Goal: Task Accomplishment & Management: Manage account settings

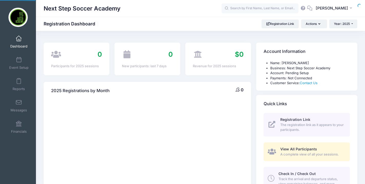
select select
click at [23, 60] on link "Event Setup" at bounding box center [19, 63] width 24 height 18
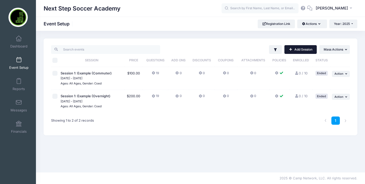
click at [302, 47] on link "Add Session" at bounding box center [301, 49] width 32 height 9
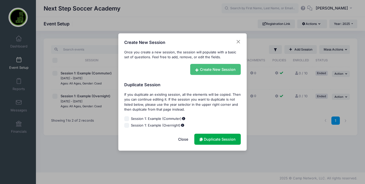
click at [215, 73] on link "Create New Session" at bounding box center [215, 69] width 51 height 11
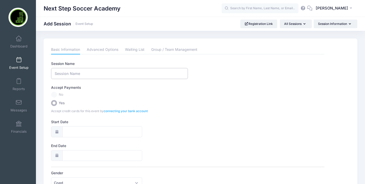
click at [75, 75] on input "Session Name" at bounding box center [119, 73] width 137 height 11
type input "FIELD PLAYERS - JANUARY 19TH, 2026 ID CLINIC"
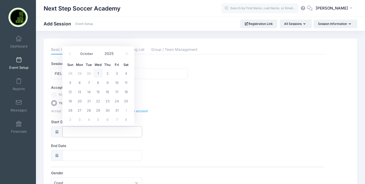
click at [73, 134] on input "Start Date" at bounding box center [102, 131] width 80 height 11
click at [98, 74] on span "1" at bounding box center [97, 73] width 9 height 9
type input "[DATE]"
type input "10/02/2025"
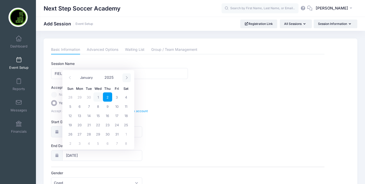
click at [129, 78] on span at bounding box center [127, 77] width 8 height 9
select select "11"
click at [129, 78] on span at bounding box center [127, 77] width 8 height 9
type input "2026"
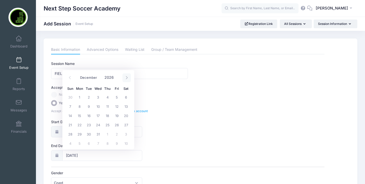
select select "0"
click at [123, 115] on span "17" at bounding box center [125, 115] width 9 height 9
type input "[DATE]"
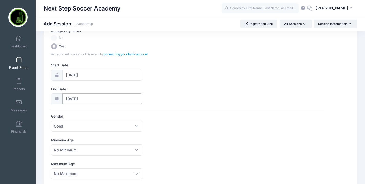
scroll to position [57, 0]
click at [105, 126] on span "Coed" at bounding box center [96, 125] width 91 height 11
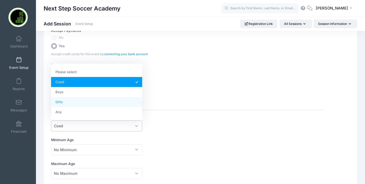
select select "Girls"
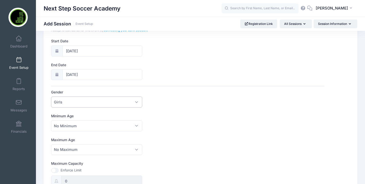
scroll to position [83, 0]
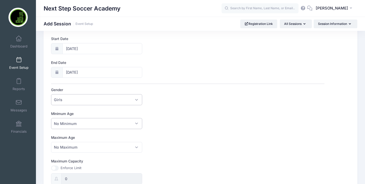
click at [77, 124] on span "No Minimum" at bounding box center [96, 123] width 91 height 11
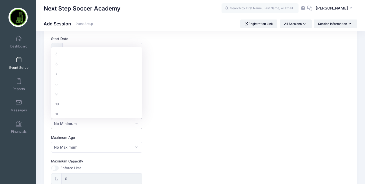
scroll to position [124, 0]
select select "14"
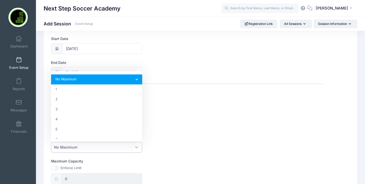
click at [68, 151] on span "No Maximum" at bounding box center [96, 147] width 91 height 11
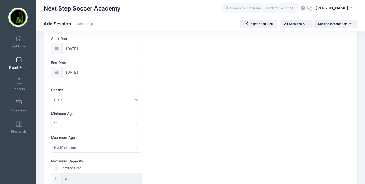
click at [168, 145] on div "Maximum Age No Maximum 1 2 3 4 5 6 7 8 9 10 11 12 13 14 15 16 17 18 19 20 21 22…" at bounding box center [188, 144] width 274 height 18
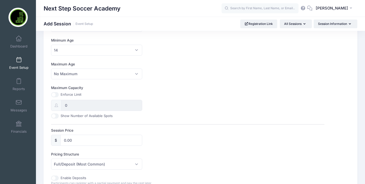
scroll to position [176, 0]
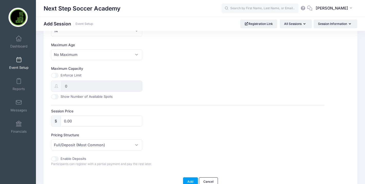
click at [56, 76] on input "Maximum Capacity" at bounding box center [55, 75] width 8 height 5
checkbox input "true"
click at [72, 87] on input "0" at bounding box center [101, 86] width 81 height 11
type input "72"
click at [89, 103] on div "Session Name FIELD PLAYERS - JANUARY 19TH, 2026 ID CLINIC Accept Payments No Ye…" at bounding box center [188, 25] width 274 height 281
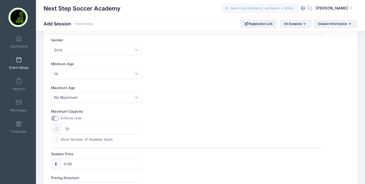
scroll to position [180, 0]
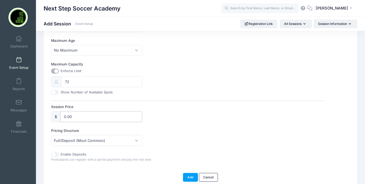
drag, startPoint x: 72, startPoint y: 114, endPoint x: 62, endPoint y: 114, distance: 10.3
click at [62, 114] on input "0.00" at bounding box center [101, 116] width 82 height 11
type input "350"
click at [160, 136] on div "Pricing Structure Full/Deposit (Most Common) Payment Schedule Full/Deposit (Mos…" at bounding box center [188, 137] width 274 height 18
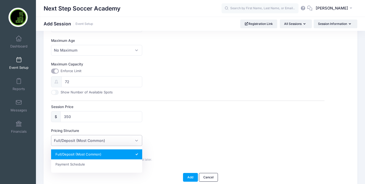
click at [117, 139] on span "Full/Deposit (Most Common)" at bounding box center [96, 140] width 91 height 11
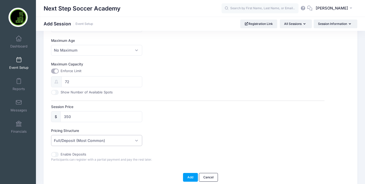
click at [117, 139] on span "Full/Deposit (Most Common)" at bounding box center [96, 140] width 91 height 11
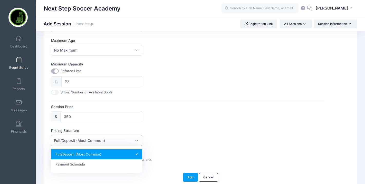
click at [117, 139] on span "Full/Deposit (Most Common)" at bounding box center [96, 140] width 91 height 11
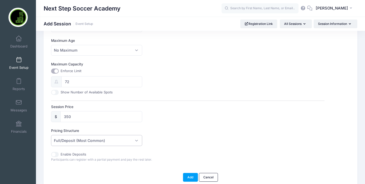
click at [117, 139] on span "Full/Deposit (Most Common)" at bounding box center [96, 140] width 91 height 11
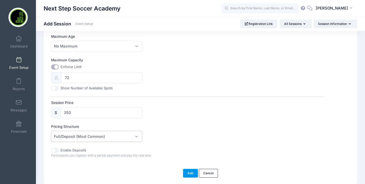
click at [189, 173] on button "Add" at bounding box center [190, 173] width 15 height 9
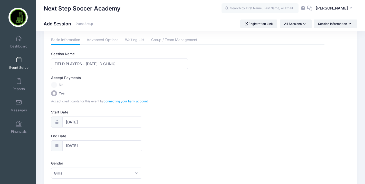
scroll to position [0, 0]
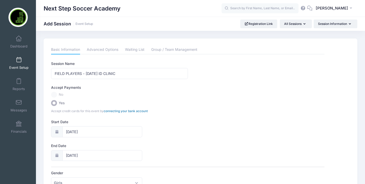
click at [112, 110] on link "connecting your bank account" at bounding box center [126, 111] width 44 height 4
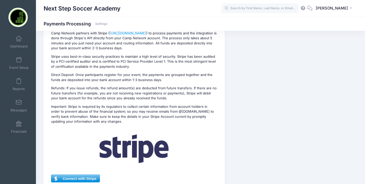
scroll to position [93, 0]
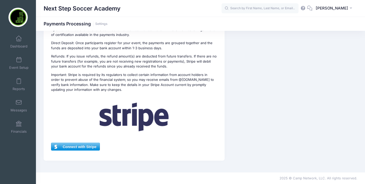
click at [82, 146] on span "Connect with Stripe" at bounding box center [75, 147] width 48 height 8
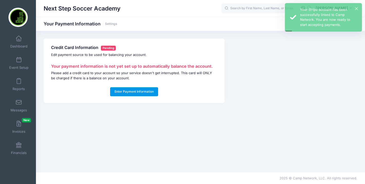
click at [145, 92] on button "Enter Payment Information" at bounding box center [134, 91] width 48 height 9
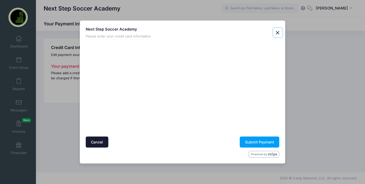
click at [277, 33] on button "Close" at bounding box center [277, 32] width 9 height 9
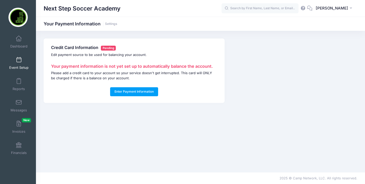
click at [19, 59] on span at bounding box center [19, 60] width 0 height 6
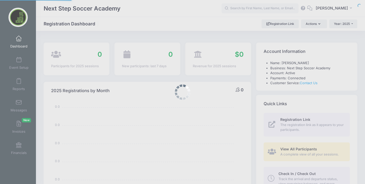
select select
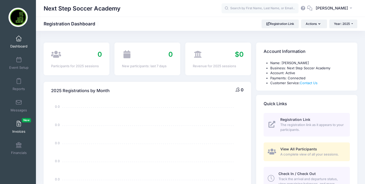
click at [24, 125] on link "Invoices New" at bounding box center [19, 127] width 24 height 18
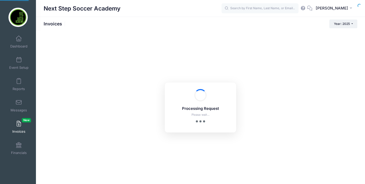
select select
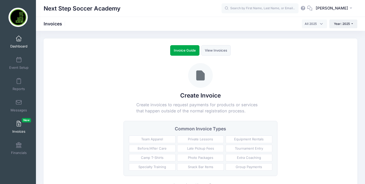
click at [19, 39] on span at bounding box center [19, 39] width 0 height 6
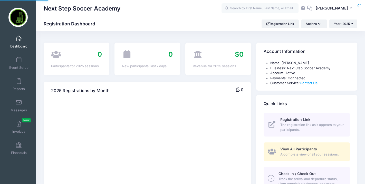
select select
click at [14, 63] on link "Event Setup" at bounding box center [19, 63] width 24 height 18
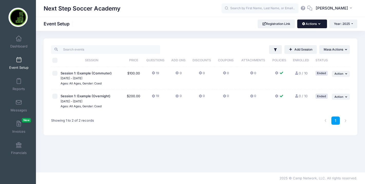
click at [308, 24] on button "Actions" at bounding box center [312, 24] width 30 height 9
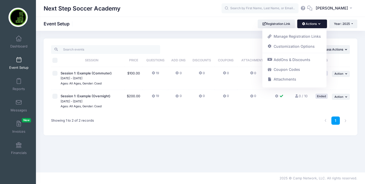
click at [308, 24] on button "Actions" at bounding box center [312, 24] width 30 height 9
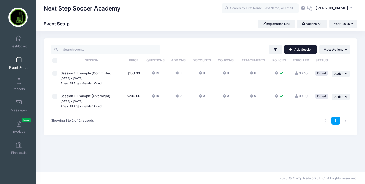
click at [301, 50] on link "Add Session" at bounding box center [301, 49] width 32 height 9
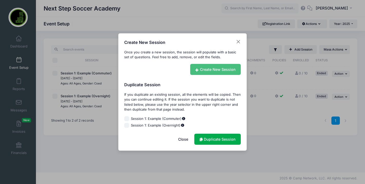
click at [195, 70] on icon at bounding box center [197, 70] width 5 height 0
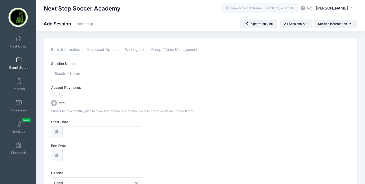
click at [76, 69] on input "Session Name" at bounding box center [119, 73] width 137 height 11
type input "FIELD PLAYERS - [DATE] ID CLINIC"
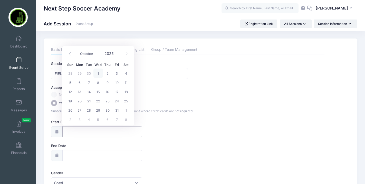
click at [76, 131] on input "Start Date" at bounding box center [102, 131] width 80 height 11
click at [99, 75] on span "1" at bounding box center [97, 73] width 9 height 9
type input "[DATE]"
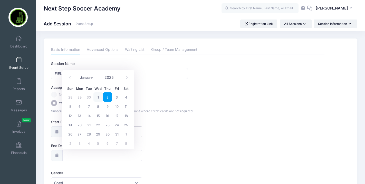
type input "10/02/2025"
click at [126, 78] on icon at bounding box center [126, 77] width 3 height 3
select select "11"
click at [126, 78] on icon at bounding box center [126, 77] width 3 height 3
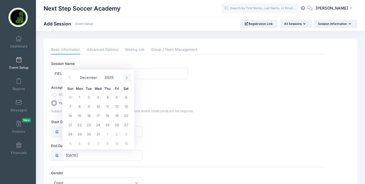
type input "2026"
select select "0"
click at [128, 116] on span "17" at bounding box center [125, 115] width 9 height 9
type input "01/17/2026"
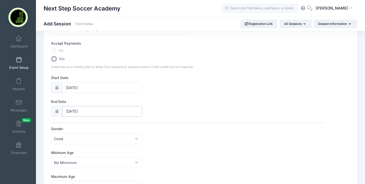
scroll to position [52, 0]
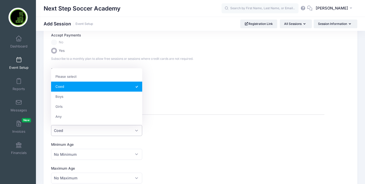
click at [99, 131] on span "Coed" at bounding box center [96, 130] width 91 height 11
select select "Girls"
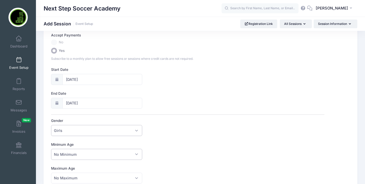
click at [81, 156] on span "No Minimum" at bounding box center [96, 154] width 91 height 11
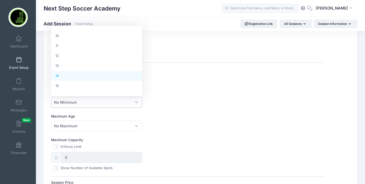
scroll to position [101, 0]
select select "14"
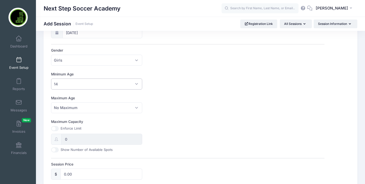
scroll to position [127, 0]
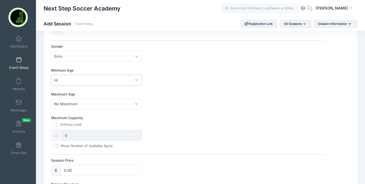
click at [59, 124] on input "Maximum Capacity" at bounding box center [55, 124] width 8 height 5
checkbox input "true"
click at [69, 138] on input "0" at bounding box center [101, 135] width 81 height 11
type input "72"
click at [150, 127] on div "Maximum Capacity Enforce Limit 72 Show Number of Available Spots" at bounding box center [188, 131] width 274 height 33
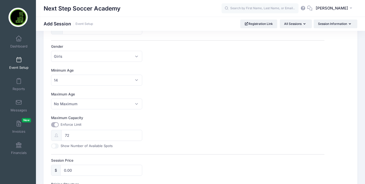
click at [156, 131] on div "Maximum Capacity Enforce Limit 72 Show Number of Available Spots" at bounding box center [188, 131] width 274 height 33
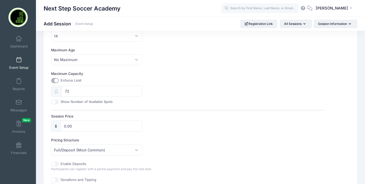
scroll to position [173, 0]
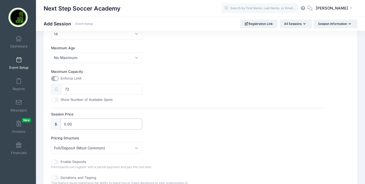
click at [71, 121] on input "0.00" at bounding box center [101, 124] width 82 height 11
type input "350.00"
click at [132, 135] on div "Session Name FIELD PLAYERS - JANUARY 19TH, 2026 ID CLINIC Accept Payments No Ye…" at bounding box center [188, 65] width 274 height 354
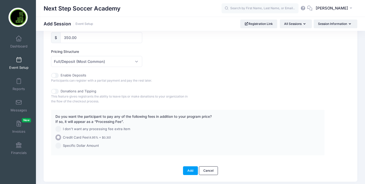
scroll to position [261, 0]
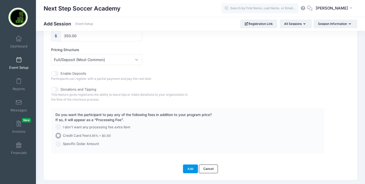
click at [188, 169] on button "Add" at bounding box center [190, 169] width 15 height 9
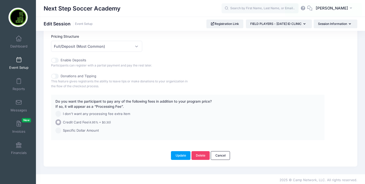
scroll to position [277, 0]
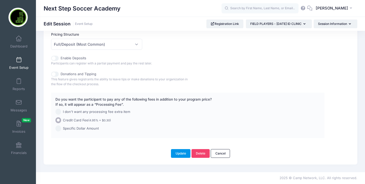
click at [176, 158] on button "Update" at bounding box center [181, 153] width 20 height 9
click at [176, 153] on button "Update" at bounding box center [181, 153] width 20 height 9
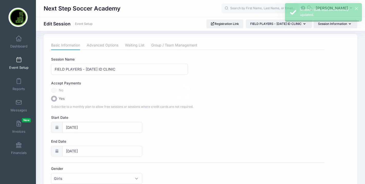
scroll to position [0, 0]
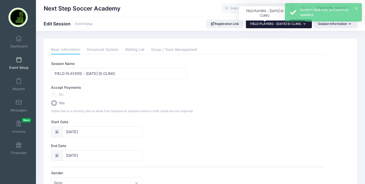
click at [250, 25] on span "FIELD PLAYERS - [DATE] ID CLINIC" at bounding box center [275, 24] width 51 height 4
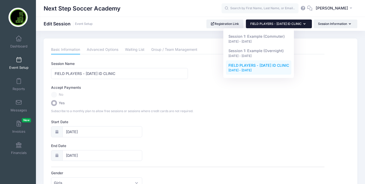
click at [19, 62] on span at bounding box center [19, 60] width 0 height 6
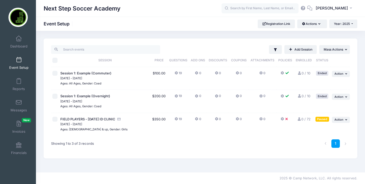
click at [323, 120] on div "Paused" at bounding box center [323, 119] width 14 height 5
click at [339, 120] on span "Action" at bounding box center [339, 120] width 9 height 4
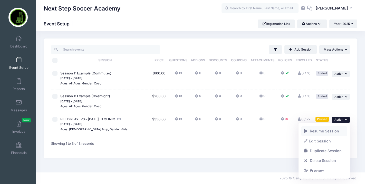
click at [327, 128] on link "Resume Session" at bounding box center [324, 131] width 46 height 10
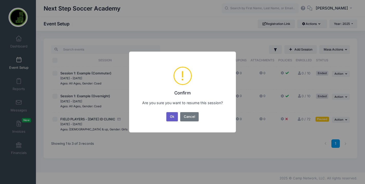
click at [170, 119] on button "Ok" at bounding box center [172, 116] width 12 height 9
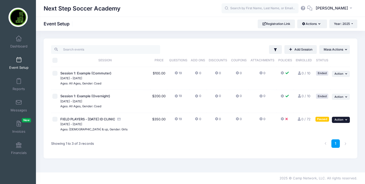
click at [343, 119] on span "Action" at bounding box center [339, 120] width 9 height 4
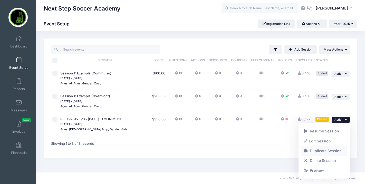
click at [319, 151] on link "Duplicate Session" at bounding box center [324, 151] width 46 height 10
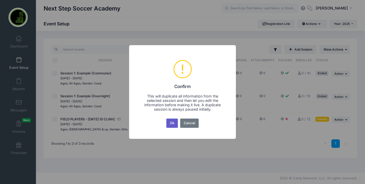
click at [171, 125] on button "Ok" at bounding box center [172, 123] width 12 height 9
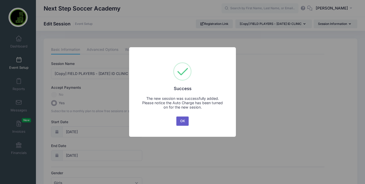
click at [181, 121] on button "OK" at bounding box center [182, 121] width 12 height 9
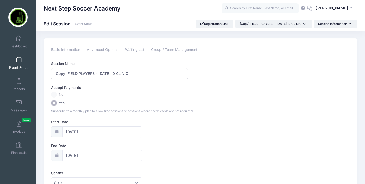
click at [77, 74] on input "[Copy] FIELD PLAYERS - [DATE] ID CLINIC" at bounding box center [119, 73] width 137 height 11
drag, startPoint x: 95, startPoint y: 74, endPoint x: 43, endPoint y: 76, distance: 51.7
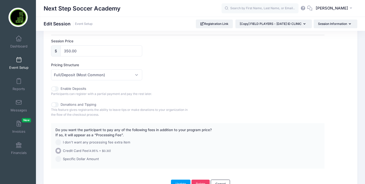
scroll to position [277, 0]
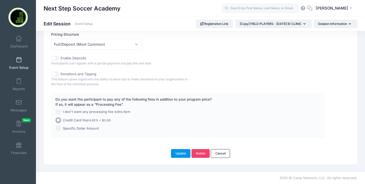
type input "GK - [DATE] ID CLINIC"
click at [182, 155] on button "Update" at bounding box center [181, 153] width 20 height 9
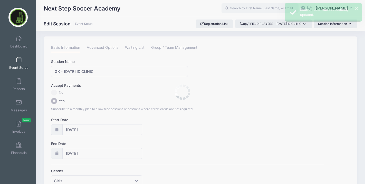
scroll to position [0, 0]
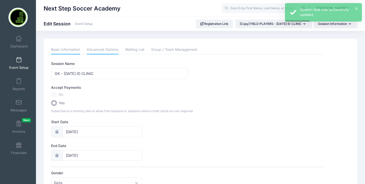
click at [98, 51] on link "Advanced Options" at bounding box center [103, 49] width 32 height 9
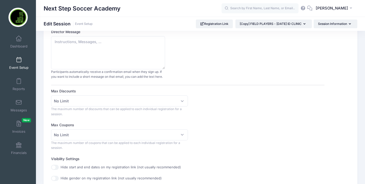
scroll to position [84, 0]
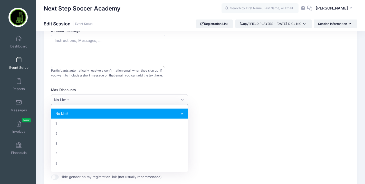
click at [85, 102] on span "No Limit" at bounding box center [119, 99] width 137 height 11
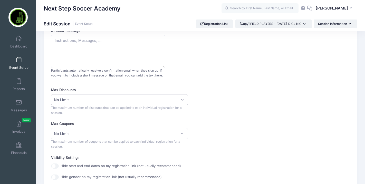
click at [85, 102] on span "No Limit" at bounding box center [119, 99] width 137 height 11
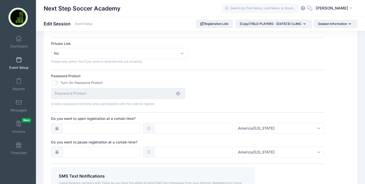
scroll to position [383, 0]
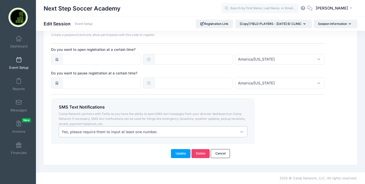
click at [98, 133] on span "Yes, please require them to input at least one number." at bounding box center [110, 131] width 96 height 5
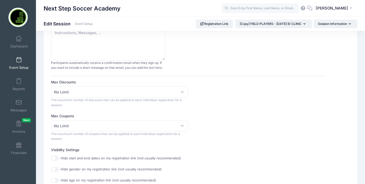
scroll to position [83, 0]
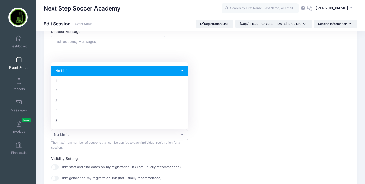
click at [91, 137] on span "No Limit" at bounding box center [119, 134] width 137 height 11
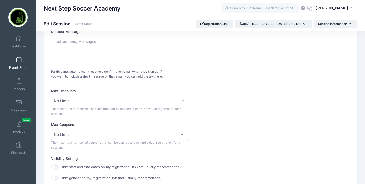
click at [91, 137] on span "No Limit" at bounding box center [119, 134] width 137 height 11
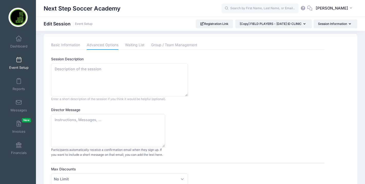
scroll to position [0, 0]
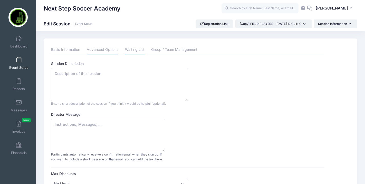
click at [131, 54] on link "Waiting List" at bounding box center [135, 49] width 20 height 9
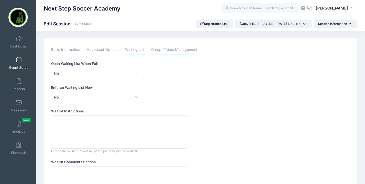
click at [173, 51] on link "Group / Team Management" at bounding box center [174, 49] width 46 height 9
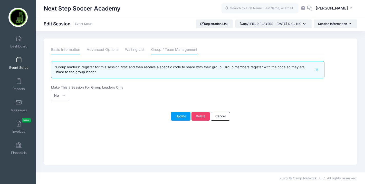
click at [59, 50] on link "Basic Information" at bounding box center [65, 49] width 29 height 9
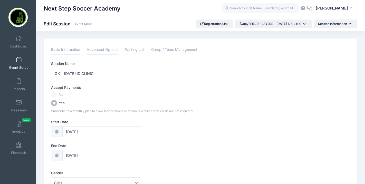
click at [96, 47] on link "Advanced Options" at bounding box center [103, 49] width 32 height 9
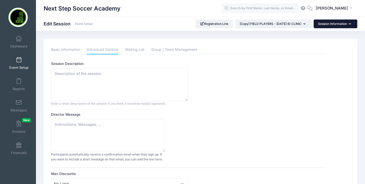
click at [326, 23] on button "Session Information" at bounding box center [336, 24] width 44 height 9
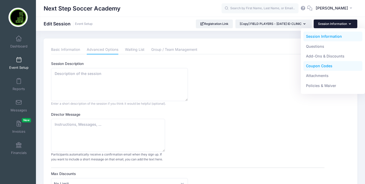
click at [317, 64] on link "Coupon Codes" at bounding box center [333, 66] width 59 height 10
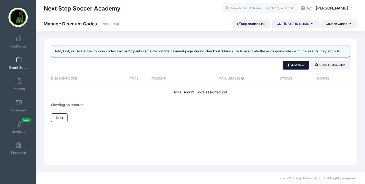
click at [302, 68] on button "Add New" at bounding box center [296, 65] width 26 height 9
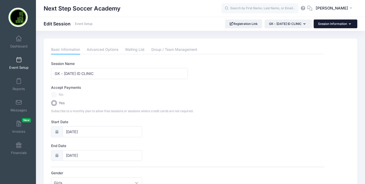
click at [327, 23] on button "Session Information" at bounding box center [336, 24] width 44 height 9
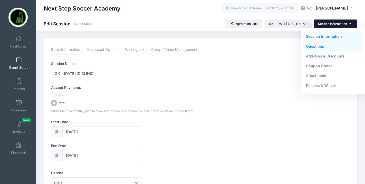
click at [321, 48] on link "Questions" at bounding box center [333, 46] width 59 height 10
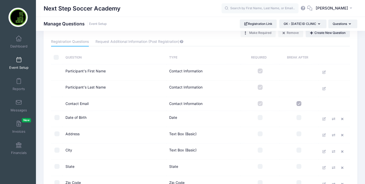
scroll to position [18, 0]
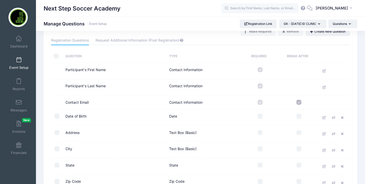
click at [260, 116] on input "checkbox" at bounding box center [260, 116] width 5 height 5
checkbox input "true"
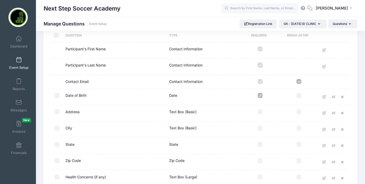
scroll to position [39, 0]
click at [260, 128] on input "checkbox" at bounding box center [260, 127] width 5 height 5
checkbox input "true"
click at [261, 145] on input "checkbox" at bounding box center [260, 144] width 5 height 5
checkbox input "true"
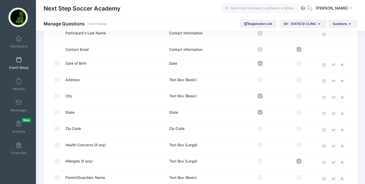
scroll to position [71, 0]
click at [259, 145] on input "checkbox" at bounding box center [260, 145] width 5 height 5
checkbox input "true"
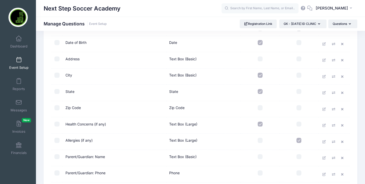
scroll to position [93, 0]
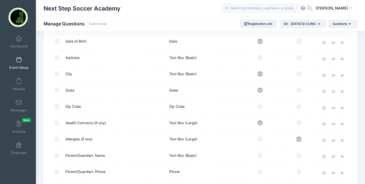
click at [260, 138] on input "checkbox" at bounding box center [260, 139] width 5 height 5
checkbox input "true"
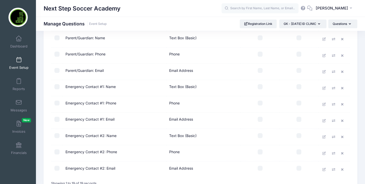
scroll to position [212, 0]
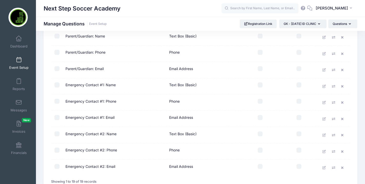
click at [261, 150] on input "checkbox" at bounding box center [260, 150] width 5 height 5
checkbox input "false"
click at [261, 101] on input "checkbox" at bounding box center [260, 101] width 5 height 5
checkbox input "true"
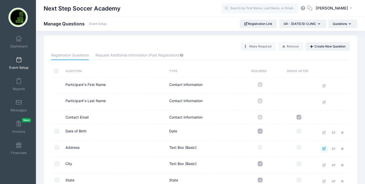
scroll to position [3, 0]
click at [340, 149] on link at bounding box center [344, 149] width 8 height 8
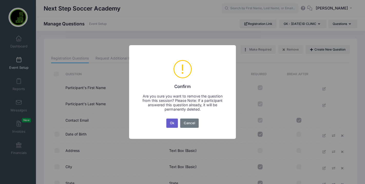
click at [173, 124] on button "Ok" at bounding box center [172, 123] width 12 height 9
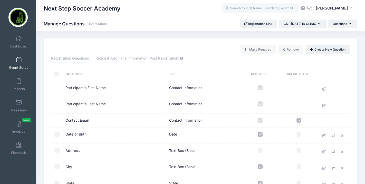
scroll to position [222, 0]
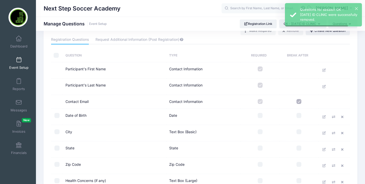
scroll to position [21, 0]
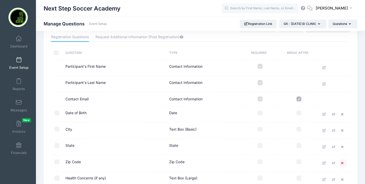
click at [342, 163] on icon at bounding box center [343, 163] width 4 height 3
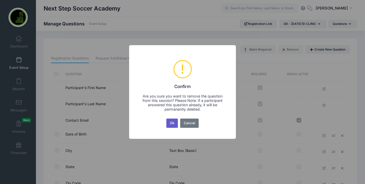
click at [176, 125] on button "Ok" at bounding box center [172, 123] width 12 height 9
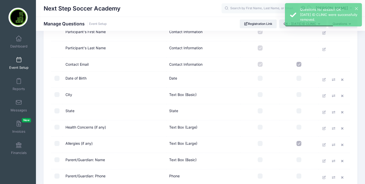
scroll to position [60, 0]
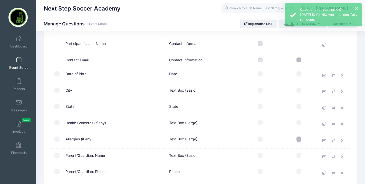
click at [261, 123] on input "checkbox" at bounding box center [260, 122] width 5 height 5
checkbox input "true"
click at [260, 137] on input "checkbox" at bounding box center [260, 139] width 5 height 5
checkbox input "true"
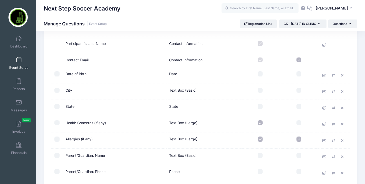
click at [299, 138] on input "checkbox" at bounding box center [299, 139] width 5 height 5
checkbox input "true"
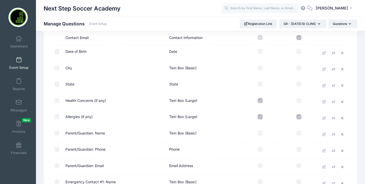
scroll to position [83, 0]
click at [260, 133] on input "checkbox" at bounding box center [260, 132] width 5 height 5
checkbox input "true"
click at [262, 151] on input "checkbox" at bounding box center [260, 149] width 5 height 5
checkbox input "true"
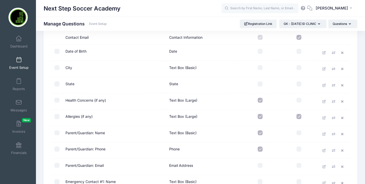
click at [261, 167] on input "checkbox" at bounding box center [260, 165] width 5 height 5
checkbox input "true"
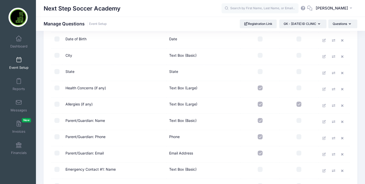
scroll to position [105, 0]
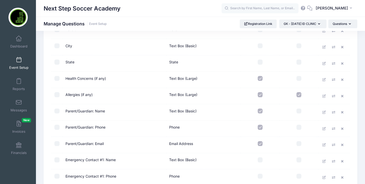
click at [260, 161] on input "checkbox" at bounding box center [260, 159] width 5 height 5
checkbox input "true"
click at [260, 178] on input "checkbox" at bounding box center [260, 176] width 5 height 5
checkbox input "true"
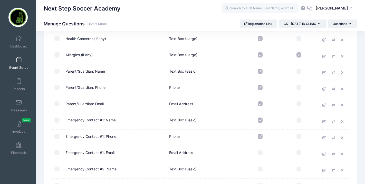
scroll to position [152, 0]
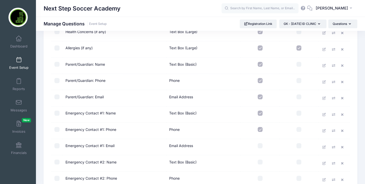
click at [342, 147] on icon at bounding box center [343, 147] width 4 height 3
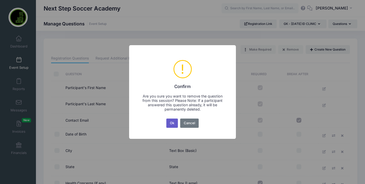
click at [173, 124] on button "Ok" at bounding box center [172, 123] width 12 height 9
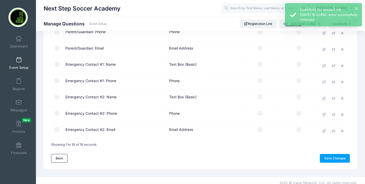
scroll to position [200, 0]
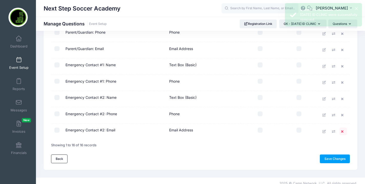
click at [342, 132] on icon at bounding box center [343, 131] width 4 height 3
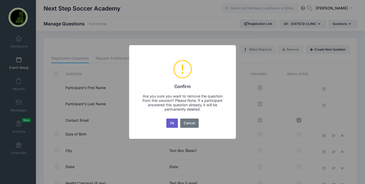
click at [167, 126] on button "Ok" at bounding box center [172, 123] width 12 height 9
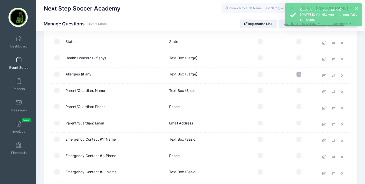
scroll to position [170, 0]
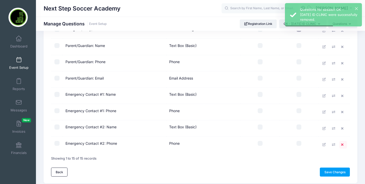
click at [344, 145] on icon at bounding box center [343, 144] width 4 height 3
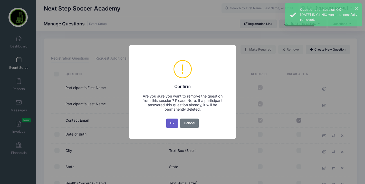
click at [172, 126] on button "Ok" at bounding box center [172, 123] width 12 height 9
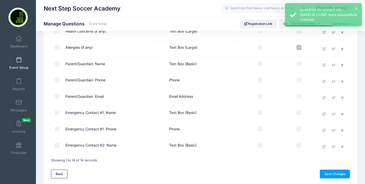
scroll to position [153, 0]
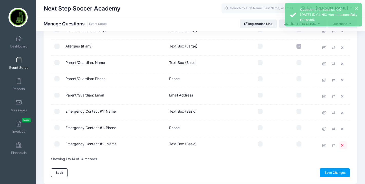
click at [342, 146] on icon at bounding box center [343, 145] width 4 height 3
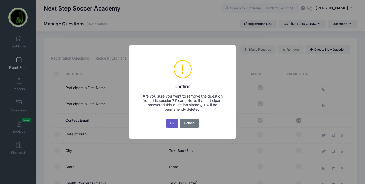
click at [170, 126] on button "Ok" at bounding box center [172, 123] width 12 height 9
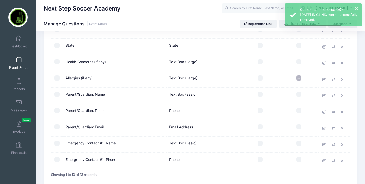
scroll to position [156, 0]
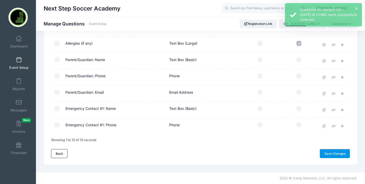
click at [329, 154] on link "Save Changes" at bounding box center [335, 153] width 30 height 9
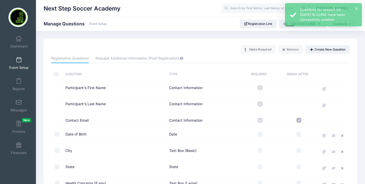
click at [258, 49] on div "Make Required Remove Create New Question" at bounding box center [295, 49] width 109 height 9
click at [251, 51] on div "Make Required Remove Create New Question" at bounding box center [295, 49] width 109 height 9
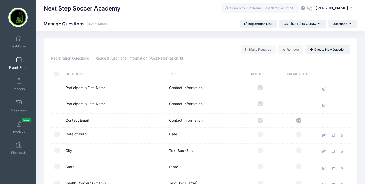
click at [55, 135] on input "checkbox" at bounding box center [56, 134] width 5 height 5
checkbox input "true"
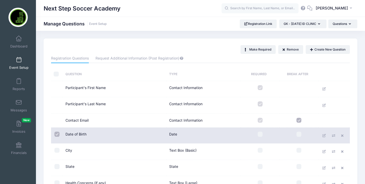
click at [262, 134] on input "checkbox" at bounding box center [260, 134] width 5 height 5
checkbox input "true"
click at [259, 151] on input "checkbox" at bounding box center [260, 150] width 5 height 5
checkbox input "true"
click at [259, 166] on input "checkbox" at bounding box center [260, 166] width 5 height 5
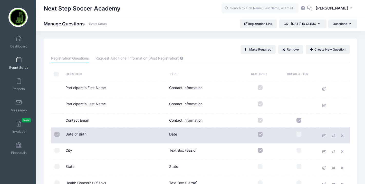
checkbox input "true"
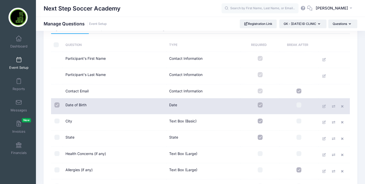
scroll to position [30, 0]
click at [261, 151] on input "checkbox" at bounding box center [260, 153] width 5 height 5
checkbox input "true"
click at [261, 171] on input "checkbox" at bounding box center [260, 169] width 5 height 5
checkbox input "true"
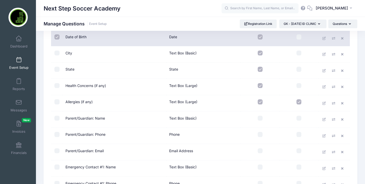
scroll to position [95, 0]
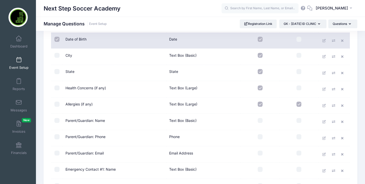
click at [260, 122] on input "checkbox" at bounding box center [260, 120] width 5 height 5
checkbox input "true"
click at [260, 135] on input "checkbox" at bounding box center [260, 136] width 5 height 5
checkbox input "true"
click at [260, 154] on input "checkbox" at bounding box center [260, 153] width 5 height 5
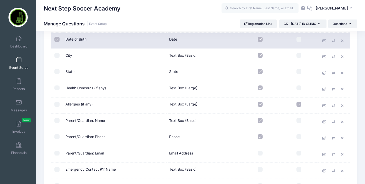
checkbox input "true"
click at [260, 173] on td at bounding box center [260, 171] width 39 height 16
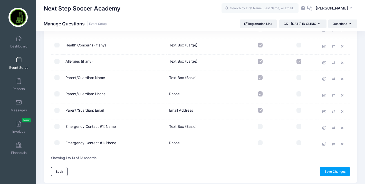
scroll to position [139, 0]
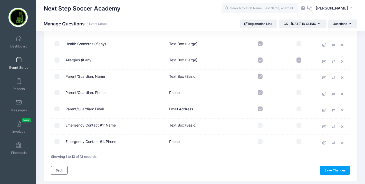
click at [260, 144] on input "checkbox" at bounding box center [260, 141] width 5 height 5
checkbox input "true"
click at [260, 121] on td at bounding box center [260, 127] width 39 height 16
click at [260, 125] on input "checkbox" at bounding box center [260, 125] width 5 height 5
checkbox input "true"
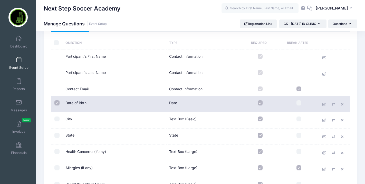
scroll to position [9, 0]
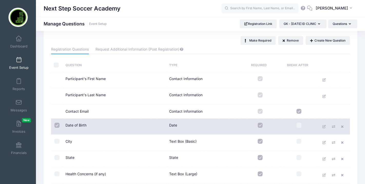
click at [56, 126] on input "checkbox" at bounding box center [56, 125] width 5 height 5
checkbox input "false"
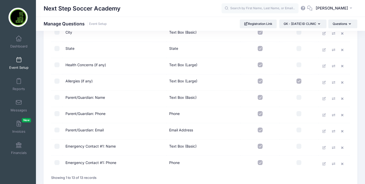
scroll to position [156, 0]
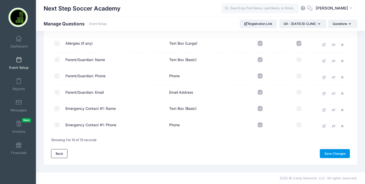
click at [328, 150] on link "Save Changes" at bounding box center [335, 153] width 30 height 9
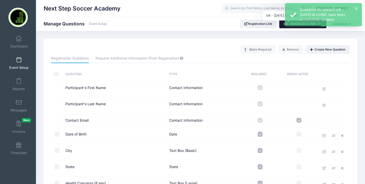
click at [284, 24] on span "GK - [DATE] ID CLINIC" at bounding box center [300, 24] width 33 height 4
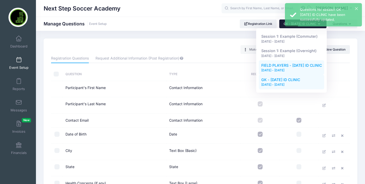
click at [276, 68] on div "[DATE] - [DATE]" at bounding box center [291, 70] width 61 height 5
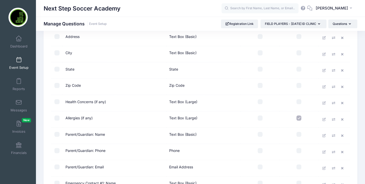
scroll to position [254, 0]
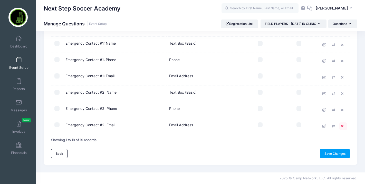
click at [341, 126] on link at bounding box center [344, 127] width 8 height 8
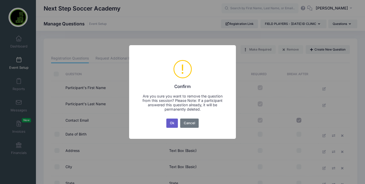
click at [171, 123] on button "Ok" at bounding box center [172, 123] width 12 height 9
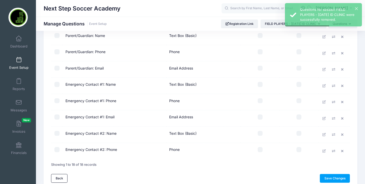
scroll to position [238, 0]
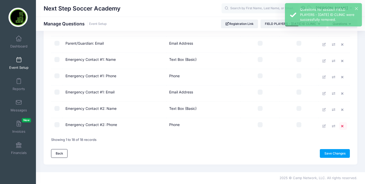
click at [341, 126] on link at bounding box center [344, 126] width 8 height 8
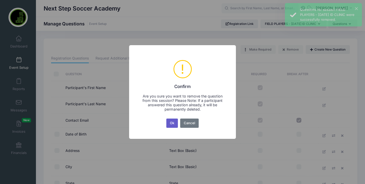
click at [171, 125] on button "Ok" at bounding box center [172, 123] width 12 height 9
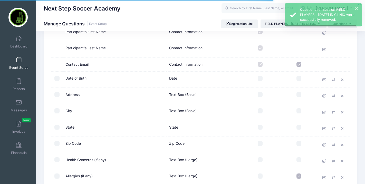
scroll to position [221, 0]
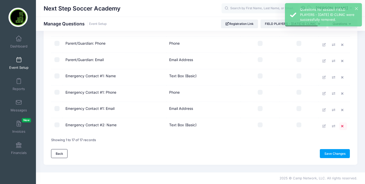
click at [341, 128] on link at bounding box center [344, 127] width 8 height 8
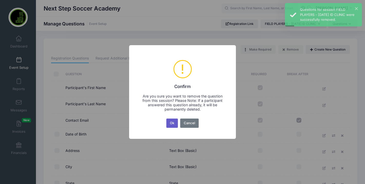
click at [175, 126] on button "Ok" at bounding box center [172, 123] width 12 height 9
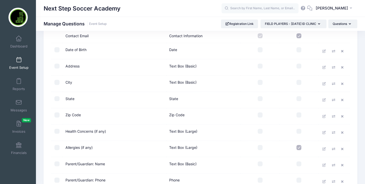
scroll to position [82, 0]
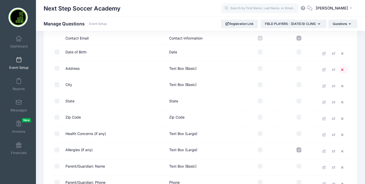
click at [342, 70] on icon at bounding box center [343, 69] width 4 height 3
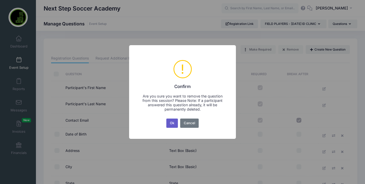
click at [170, 123] on button "Ok" at bounding box center [172, 123] width 12 height 9
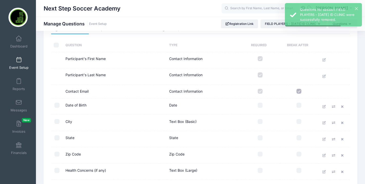
scroll to position [29, 0]
click at [342, 155] on icon at bounding box center [343, 155] width 4 height 3
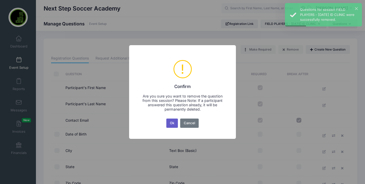
click at [170, 124] on button "Ok" at bounding box center [172, 123] width 12 height 9
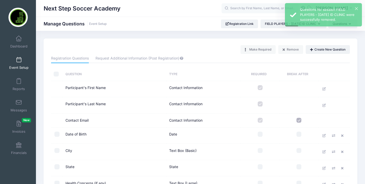
click at [261, 135] on input "checkbox" at bounding box center [260, 134] width 5 height 5
checkbox input "true"
click at [262, 153] on input "checkbox" at bounding box center [260, 150] width 5 height 5
checkbox input "true"
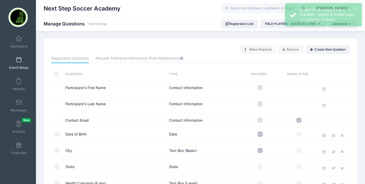
click at [261, 166] on input "checkbox" at bounding box center [260, 166] width 5 height 5
checkbox input "true"
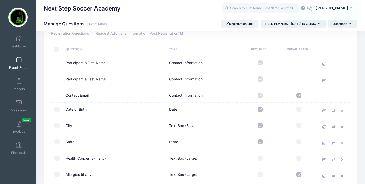
scroll to position [27, 0]
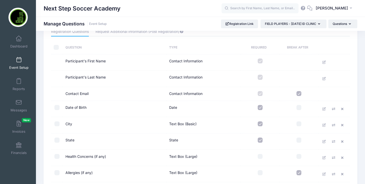
click at [261, 156] on input "checkbox" at bounding box center [260, 156] width 5 height 5
checkbox input "true"
click at [261, 173] on input "checkbox" at bounding box center [260, 172] width 5 height 5
checkbox input "true"
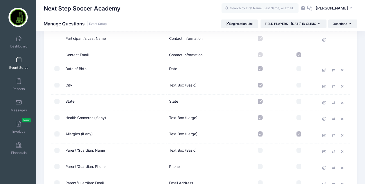
scroll to position [74, 0]
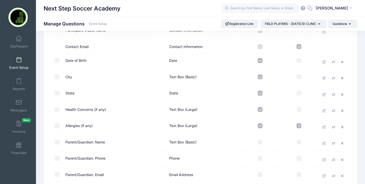
click at [260, 144] on input "checkbox" at bounding box center [260, 142] width 5 height 5
checkbox input "true"
click at [260, 157] on input "checkbox" at bounding box center [260, 158] width 5 height 5
checkbox input "true"
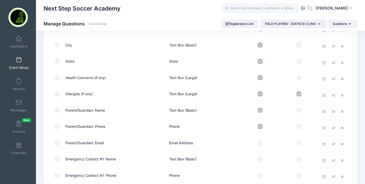
scroll to position [109, 0]
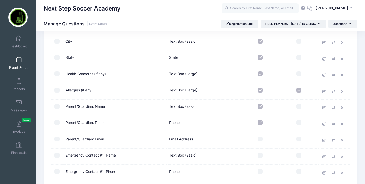
click at [258, 139] on input "checkbox" at bounding box center [260, 139] width 5 height 5
checkbox input "true"
click at [262, 156] on input "checkbox" at bounding box center [260, 155] width 5 height 5
checkbox input "true"
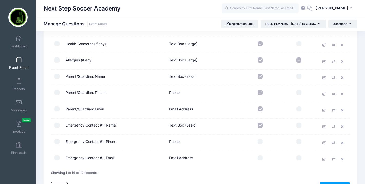
scroll to position [141, 0]
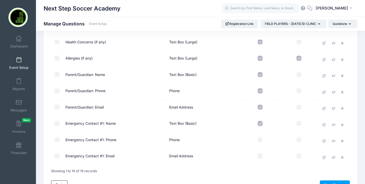
click at [259, 139] on input "checkbox" at bounding box center [260, 139] width 5 height 5
checkbox input "true"
click at [259, 159] on td at bounding box center [260, 157] width 39 height 16
click at [259, 156] on input "checkbox" at bounding box center [260, 156] width 5 height 5
checkbox input "true"
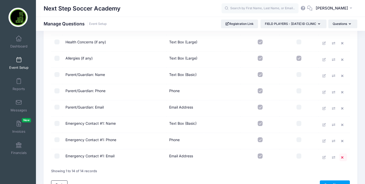
click at [344, 157] on icon at bounding box center [343, 157] width 4 height 3
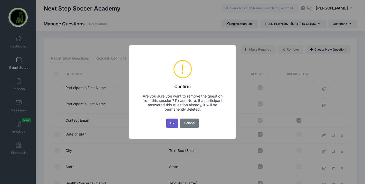
click at [172, 125] on button "Ok" at bounding box center [172, 123] width 12 height 9
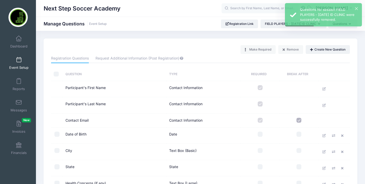
click at [259, 131] on td at bounding box center [260, 136] width 39 height 16
click at [259, 134] on input "checkbox" at bounding box center [260, 134] width 5 height 5
checkbox input "true"
click at [259, 148] on input "checkbox" at bounding box center [260, 150] width 5 height 5
checkbox input "true"
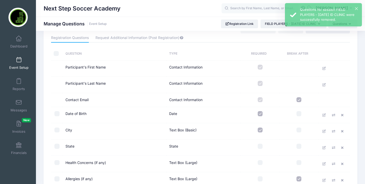
scroll to position [21, 0]
click at [259, 146] on input "checkbox" at bounding box center [260, 146] width 5 height 5
checkbox input "true"
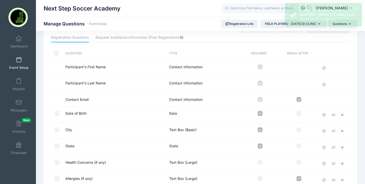
click at [260, 158] on td at bounding box center [260, 164] width 39 height 16
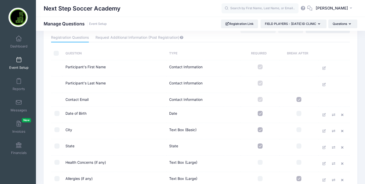
click at [260, 163] on input "checkbox" at bounding box center [260, 162] width 5 height 5
checkbox input "true"
click at [260, 176] on input "checkbox" at bounding box center [260, 178] width 5 height 5
checkbox input "true"
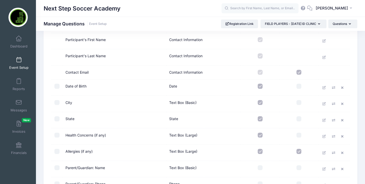
click at [259, 167] on input "checkbox" at bounding box center [260, 167] width 5 height 5
checkbox input "true"
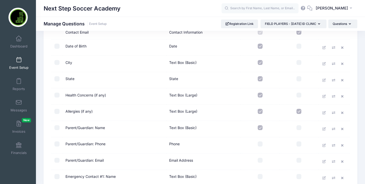
scroll to position [91, 0]
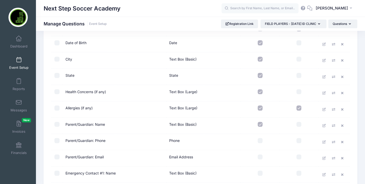
click at [260, 141] on input "checkbox" at bounding box center [260, 140] width 5 height 5
checkbox input "true"
click at [260, 155] on input "checkbox" at bounding box center [260, 157] width 5 height 5
checkbox input "true"
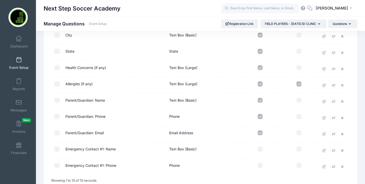
scroll to position [116, 0]
click at [260, 147] on input "checkbox" at bounding box center [260, 148] width 5 height 5
checkbox input "true"
click at [260, 166] on input "checkbox" at bounding box center [260, 165] width 5 height 5
checkbox input "true"
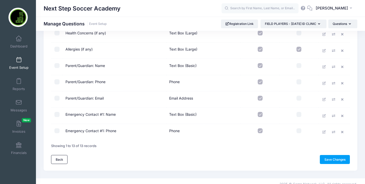
scroll to position [156, 0]
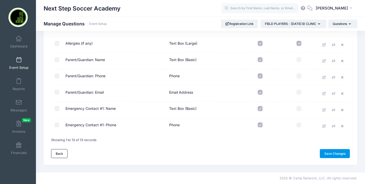
click at [323, 153] on link "Save Changes" at bounding box center [335, 153] width 30 height 9
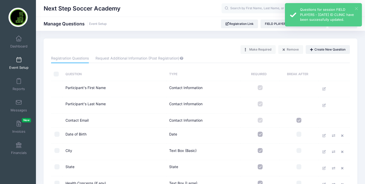
click at [357, 10] on button "×" at bounding box center [356, 8] width 3 height 3
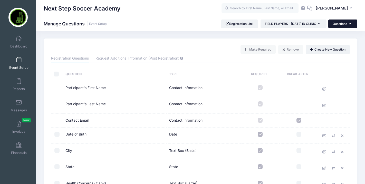
click at [333, 25] on button "Questions" at bounding box center [342, 24] width 29 height 9
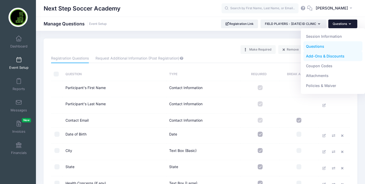
click at [320, 54] on link "Add-Ons & Discounts" at bounding box center [333, 56] width 59 height 10
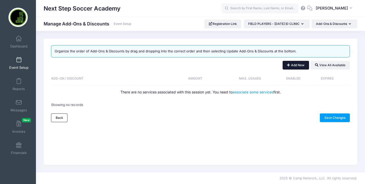
click at [296, 64] on button "Add New" at bounding box center [296, 65] width 26 height 9
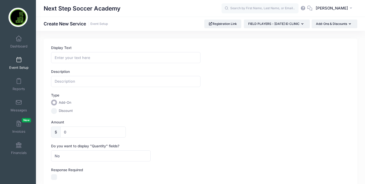
click at [55, 112] on input "Discount" at bounding box center [54, 111] width 6 height 6
radio input "true"
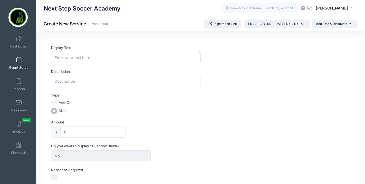
click at [65, 57] on input "Display Text" at bounding box center [125, 57] width 149 height 11
type input "B"
type input "Early Bird Sign Up 1"
click at [55, 82] on input "text" at bounding box center [125, 81] width 149 height 11
type input "S"
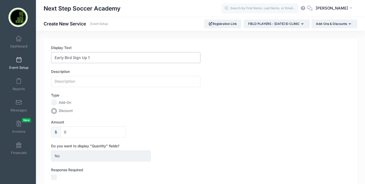
drag, startPoint x: 86, startPoint y: 58, endPoint x: 73, endPoint y: 58, distance: 13.1
click at [73, 58] on input "Early Bird Sign Up 1" at bounding box center [125, 57] width 149 height 11
type input "Early Bird Registration 1"
click at [63, 81] on input "text" at bounding box center [125, 81] width 149 height 11
type input "Register before November 1st for a $50 discount"
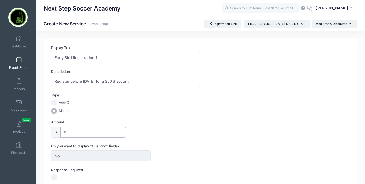
drag, startPoint x: 69, startPoint y: 133, endPoint x: 53, endPoint y: 131, distance: 16.0
click at [53, 131] on div "$ 0" at bounding box center [88, 132] width 75 height 11
type input "50"
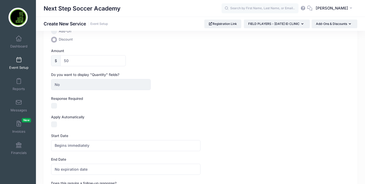
scroll to position [72, 0]
click at [54, 122] on input "Apply Automatically" at bounding box center [54, 124] width 6 height 6
checkbox input "true"
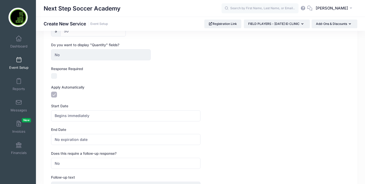
scroll to position [102, 0]
click at [68, 140] on span "No expiration date" at bounding box center [71, 138] width 33 height 5
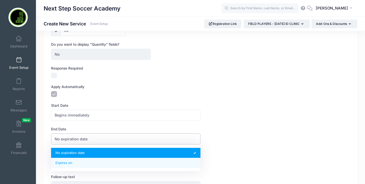
select select "1"
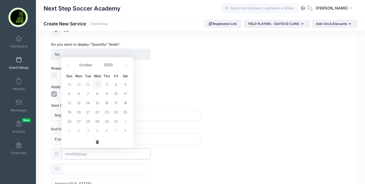
click at [77, 155] on input "text" at bounding box center [105, 153] width 89 height 11
click at [125, 66] on icon at bounding box center [125, 64] width 3 height 3
select select "10"
click at [118, 85] on span "31" at bounding box center [115, 84] width 9 height 9
type input "10/31/2025"
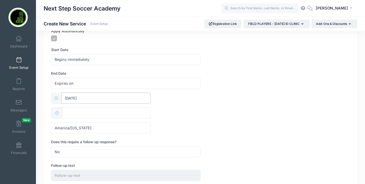
scroll to position [163, 0]
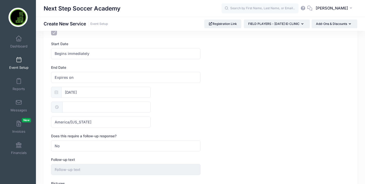
click at [59, 106] on icon at bounding box center [57, 107] width 4 height 3
click at [55, 107] on icon at bounding box center [57, 107] width 4 height 3
click at [79, 108] on input "text" at bounding box center [106, 107] width 89 height 11
click at [89, 121] on span at bounding box center [90, 121] width 4 height 5
type input "11:00"
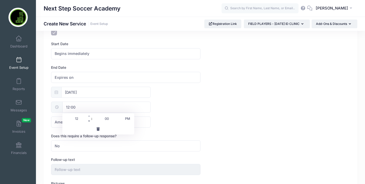
type input "11"
click at [107, 118] on input "00" at bounding box center [106, 119] width 29 height 10
click at [121, 123] on span "AM" at bounding box center [127, 119] width 13 height 10
click at [120, 121] on span at bounding box center [120, 121] width 4 height 5
type input "22:55"
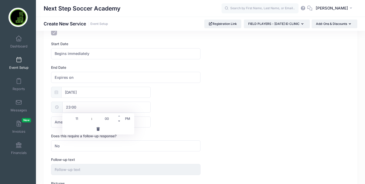
type input "10"
type input "55"
click at [120, 114] on span at bounding box center [120, 116] width 4 height 5
type input "23:00"
type input "11"
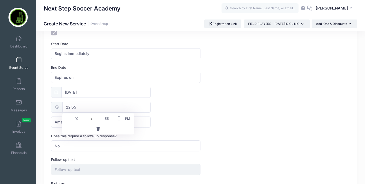
type input "00"
click at [119, 122] on span at bounding box center [120, 121] width 4 height 5
type input "22:55"
type input "10"
click at [108, 119] on input "55" at bounding box center [106, 119] width 29 height 10
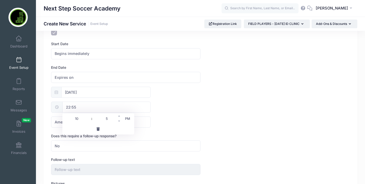
type input "59"
type input "22:59"
click at [165, 127] on div "10/31/2025 22:59 America/New York America/Los Angeles America/Chicago America/D…" at bounding box center [200, 107] width 299 height 41
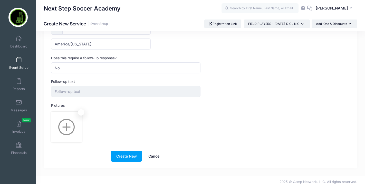
scroll to position [245, 0]
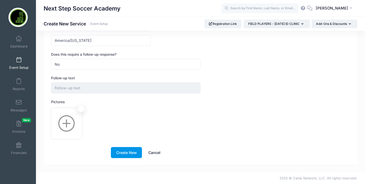
click at [117, 156] on button "Create New" at bounding box center [126, 152] width 31 height 11
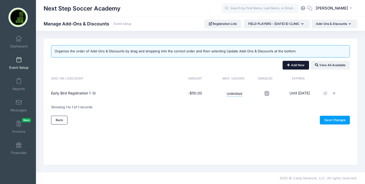
click at [289, 65] on button "Add New" at bounding box center [296, 65] width 26 height 9
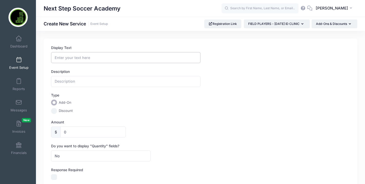
click at [64, 61] on input "Display Text" at bounding box center [125, 57] width 149 height 11
type input "Early Bird Sign Up 2"
click at [65, 84] on input "text" at bounding box center [125, 81] width 149 height 11
type input "Register before [DATE] to get $25 off"
click at [53, 111] on input "Discount" at bounding box center [54, 111] width 6 height 6
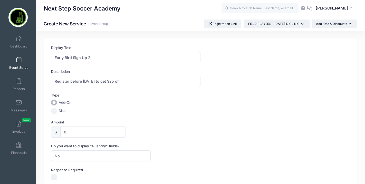
radio input "true"
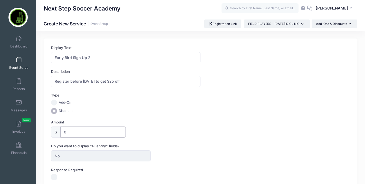
drag, startPoint x: 71, startPoint y: 134, endPoint x: 55, endPoint y: 134, distance: 15.9
click at [55, 134] on div "$ 0" at bounding box center [88, 132] width 75 height 11
type input "25"
click at [149, 112] on div "Discount" at bounding box center [101, 111] width 100 height 6
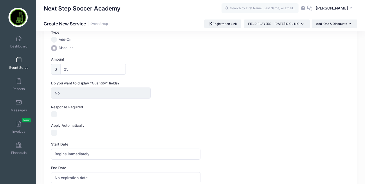
scroll to position [63, 0]
click at [56, 131] on input "Apply Automatically" at bounding box center [54, 132] width 6 height 6
checkbox input "true"
click at [64, 151] on span "Begins immediately" at bounding box center [125, 153] width 149 height 11
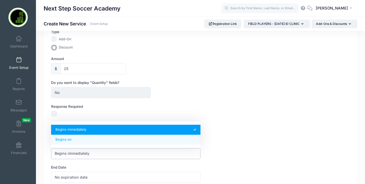
select select "1"
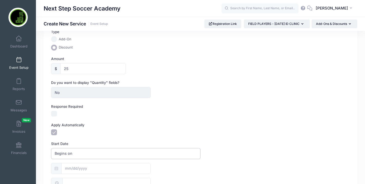
scroll to position [96, 0]
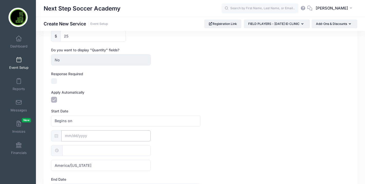
click at [74, 137] on input "text" at bounding box center [105, 135] width 89 height 11
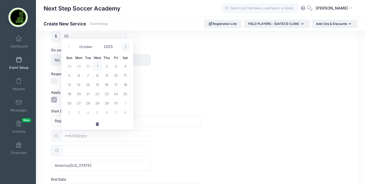
click at [125, 48] on icon at bounding box center [126, 46] width 2 height 3
select select "10"
click at [126, 67] on span "1" at bounding box center [125, 65] width 9 height 9
type input "11/01/2025"
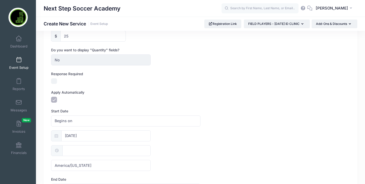
click at [71, 149] on input "text" at bounding box center [106, 150] width 89 height 11
click at [89, 164] on span at bounding box center [90, 164] width 4 height 5
type input "11:00"
type input "11"
click at [90, 159] on span at bounding box center [90, 159] width 4 height 5
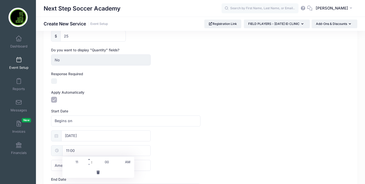
type input "12:00"
type input "12"
click at [118, 165] on span at bounding box center [120, 164] width 4 height 5
type input "11:55"
type input "11"
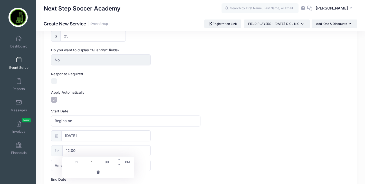
type input "55"
click at [89, 164] on span at bounding box center [90, 164] width 4 height 5
type input "10:55"
type input "10"
click at [89, 164] on span at bounding box center [90, 164] width 4 height 5
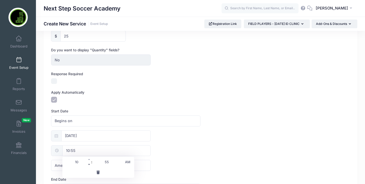
type input "09:55"
type input "09"
click at [89, 164] on span at bounding box center [90, 164] width 4 height 5
type input "08:55"
type input "08"
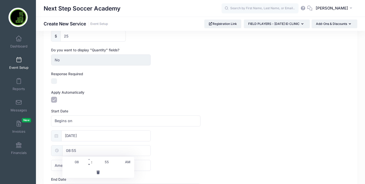
click at [89, 164] on span at bounding box center [90, 164] width 4 height 5
type input "07:55"
type input "07"
click at [89, 164] on span at bounding box center [90, 164] width 4 height 5
type input "06:55"
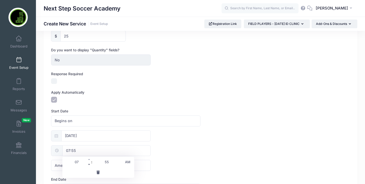
type input "06"
click at [89, 164] on span at bounding box center [90, 164] width 4 height 5
type input "05:55"
type input "05"
click at [89, 164] on span at bounding box center [90, 164] width 4 height 5
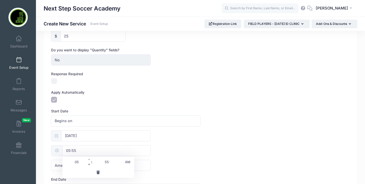
type input "04:55"
type input "04"
click at [89, 164] on span at bounding box center [90, 164] width 4 height 5
type input "03:55"
type input "03"
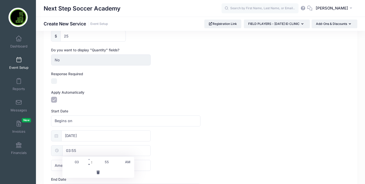
click at [89, 164] on span at bounding box center [90, 164] width 4 height 5
type input "02:55"
type input "02"
click at [89, 164] on span at bounding box center [90, 164] width 4 height 5
type input "01:55"
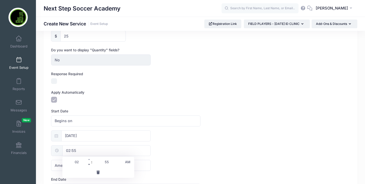
type input "01"
click at [89, 164] on span at bounding box center [90, 164] width 4 height 5
type input "00:55"
type input "12"
click at [120, 165] on span at bounding box center [120, 164] width 4 height 5
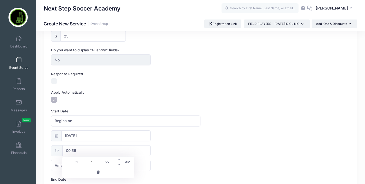
type input "00:50"
type input "50"
click at [120, 159] on span at bounding box center [120, 159] width 4 height 5
type input "00:55"
type input "55"
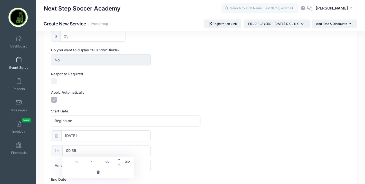
click at [120, 159] on span at bounding box center [120, 159] width 4 height 5
type input "01:00"
type input "01"
type input "00"
click at [118, 167] on button "button" at bounding box center [98, 172] width 72 height 11
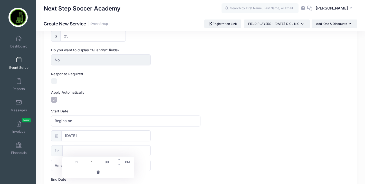
click at [101, 155] on input "text" at bounding box center [106, 150] width 89 height 11
click at [120, 164] on span at bounding box center [120, 164] width 4 height 5
type input "11:55"
type input "11"
type input "55"
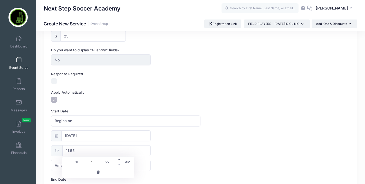
click at [120, 159] on span at bounding box center [120, 159] width 4 height 5
type input "12:00"
type input "12"
type input "00"
click at [120, 158] on span at bounding box center [120, 159] width 4 height 5
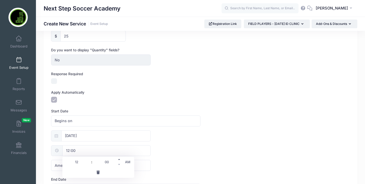
type input "12:05"
type input "05"
click at [120, 158] on span at bounding box center [120, 159] width 4 height 5
type input "12:10"
type input "10"
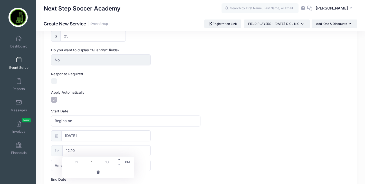
click at [120, 158] on span at bounding box center [120, 159] width 4 height 5
type input "12:15"
type input "15"
click at [88, 162] on span at bounding box center [90, 159] width 4 height 5
type input "13:15"
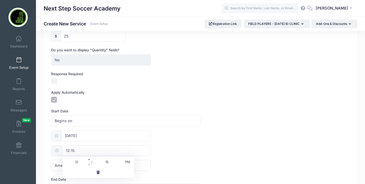
type input "01"
click at [119, 165] on span at bounding box center [120, 164] width 4 height 5
type input "13:10"
type input "10"
click at [119, 165] on span at bounding box center [120, 164] width 4 height 5
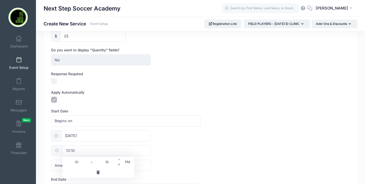
type input "13:05"
type input "05"
click at [119, 165] on span at bounding box center [120, 164] width 4 height 5
type input "13:00"
type input "00"
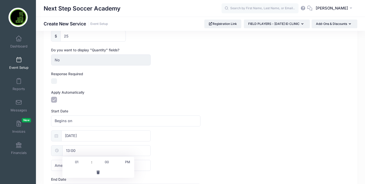
click at [129, 162] on span "PM" at bounding box center [127, 162] width 13 height 10
type input "01:00"
click at [185, 149] on div "11/01/2025 01:00 America/New York America/Los Angeles America/Chicago America/D…" at bounding box center [200, 150] width 299 height 41
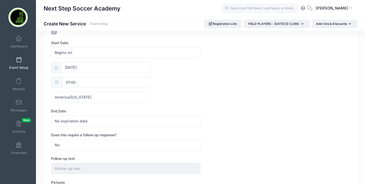
scroll to position [165, 0]
click at [81, 119] on span "No expiration date" at bounding box center [71, 120] width 33 height 5
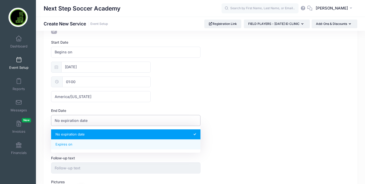
select select "1"
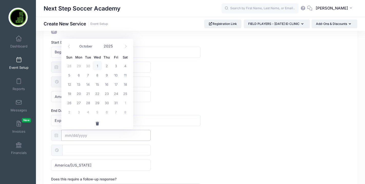
click at [89, 136] on input "text" at bounding box center [105, 135] width 89 height 11
click at [124, 47] on icon at bounding box center [125, 46] width 3 height 3
select select "11"
click at [99, 103] on span "31" at bounding box center [97, 102] width 9 height 9
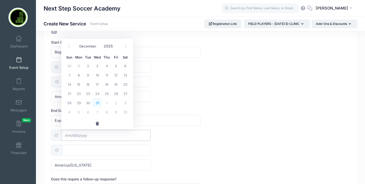
type input "12/31/2025"
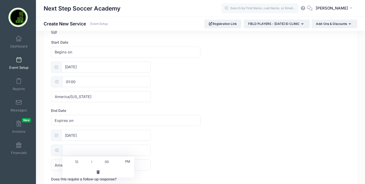
click at [78, 151] on input "text" at bounding box center [106, 150] width 89 height 11
click at [89, 165] on span at bounding box center [90, 164] width 4 height 5
type input "11:00"
type input "11"
click at [110, 161] on input "00" at bounding box center [106, 162] width 29 height 10
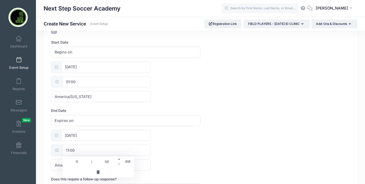
type input "59"
click at [120, 158] on span at bounding box center [120, 159] width 4 height 5
type input "12:00"
type input "12"
type input "00"
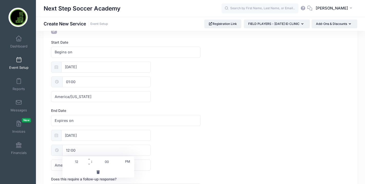
click at [78, 163] on input "12" at bounding box center [76, 162] width 29 height 10
type input "11"
click at [120, 159] on span at bounding box center [120, 159] width 4 height 5
type input "23:05"
type input "05"
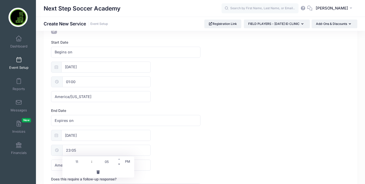
click at [119, 165] on span at bounding box center [120, 164] width 4 height 5
type input "23:00"
type input "00"
click at [119, 165] on span at bounding box center [120, 164] width 4 height 5
type input "22:55"
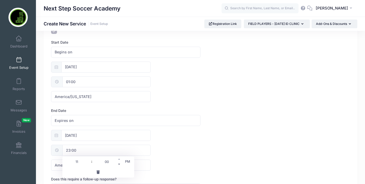
type input "10"
type input "55"
click at [89, 159] on span at bounding box center [90, 159] width 4 height 5
type input "23:55"
type input "11"
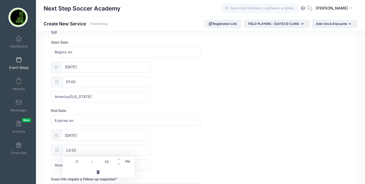
click at [111, 163] on input "55" at bounding box center [106, 162] width 29 height 10
type input "59"
type input "23:59"
click at [189, 158] on div "12/31/2025 23:59 America/New York America/Los Angeles America/Chicago America/D…" at bounding box center [200, 150] width 299 height 41
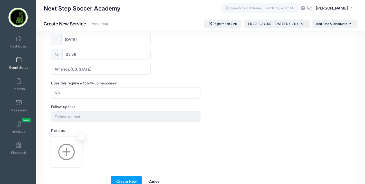
scroll to position [290, 0]
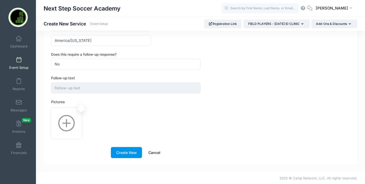
click at [120, 150] on button "Create New" at bounding box center [126, 152] width 31 height 11
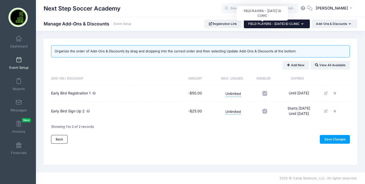
click at [248, 23] on span "FIELD PLAYERS - [DATE] ID CLINIC" at bounding box center [273, 24] width 51 height 4
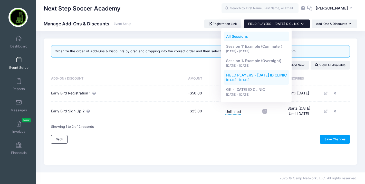
click at [237, 38] on link "All Sessions" at bounding box center [257, 37] width 66 height 10
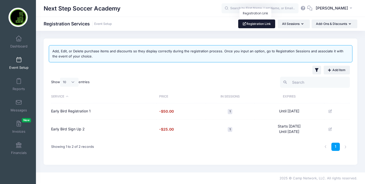
click at [246, 25] on link "Registration Link" at bounding box center [256, 24] width 37 height 9
click at [331, 112] on icon at bounding box center [331, 111] width 4 height 3
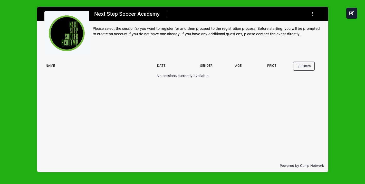
click at [162, 74] on p "No sessions currently available" at bounding box center [183, 75] width 52 height 5
click at [297, 65] on button "Filters" at bounding box center [304, 66] width 22 height 9
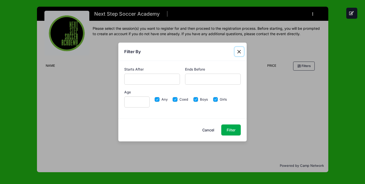
click at [239, 51] on button "Close" at bounding box center [239, 51] width 9 height 9
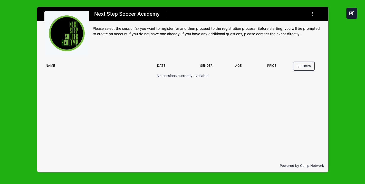
click at [312, 13] on button "button" at bounding box center [314, 14] width 14 height 9
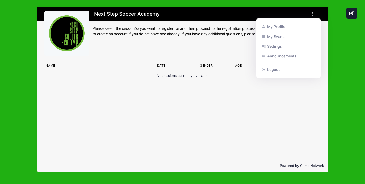
click at [202, 52] on div "Next Step Soccer Academy Register My Profile My Events Settings Announcements L…" at bounding box center [207, 35] width 228 height 48
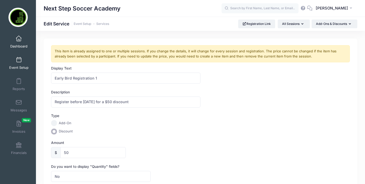
click at [17, 43] on link "Dashboard" at bounding box center [19, 42] width 24 height 18
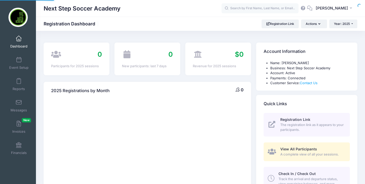
select select
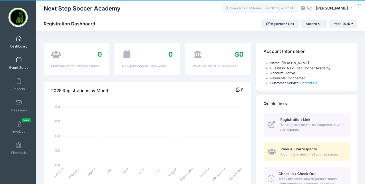
click at [19, 61] on span at bounding box center [19, 60] width 0 height 6
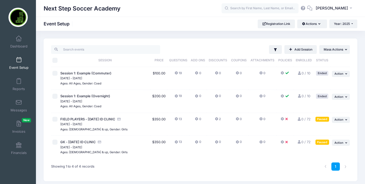
click at [56, 120] on input "checkbox" at bounding box center [54, 119] width 5 height 5
checkbox input "true"
click at [57, 140] on input "checkbox" at bounding box center [54, 142] width 5 height 5
checkbox input "true"
click at [341, 121] on span "Action" at bounding box center [339, 120] width 9 height 4
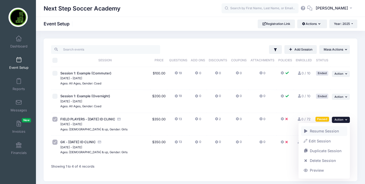
click at [333, 134] on link "Resume Session" at bounding box center [324, 131] width 46 height 10
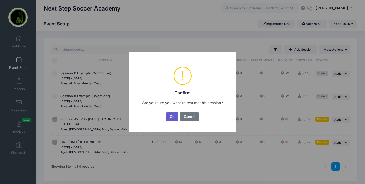
click at [170, 120] on button "Ok" at bounding box center [172, 116] width 12 height 9
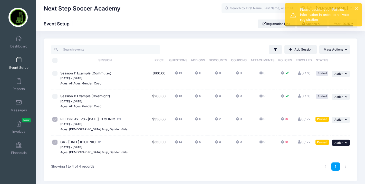
click at [339, 144] on span "Action" at bounding box center [339, 143] width 9 height 4
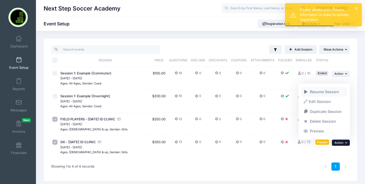
click at [306, 93] on span at bounding box center [306, 92] width 5 height 4
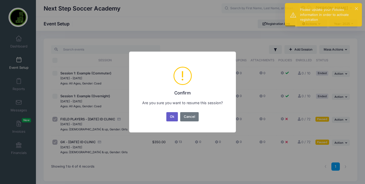
click at [173, 120] on button "Ok" at bounding box center [172, 116] width 12 height 9
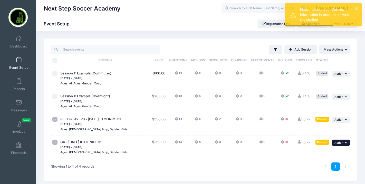
click at [339, 143] on span "Action" at bounding box center [339, 143] width 9 height 4
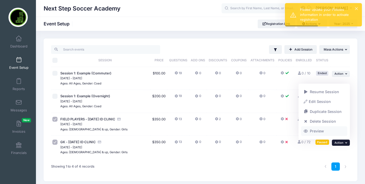
click at [315, 134] on link "Preview" at bounding box center [324, 132] width 46 height 10
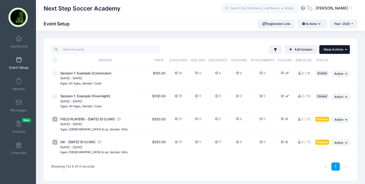
click at [332, 50] on span "Mass Actions" at bounding box center [334, 50] width 20 height 4
click at [217, 119] on icon at bounding box center [217, 119] width 4 height 0
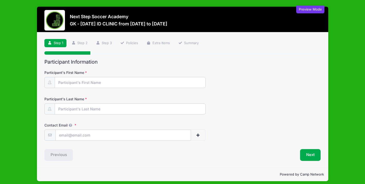
scroll to position [4, 0]
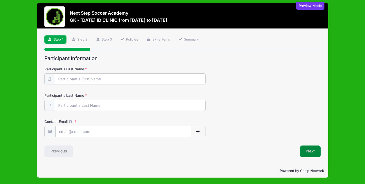
click at [308, 154] on button "Next" at bounding box center [310, 152] width 21 height 12
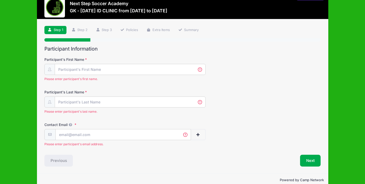
scroll to position [0, 0]
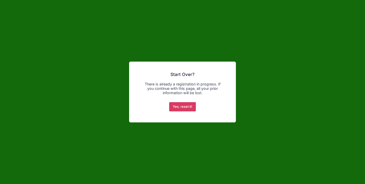
click at [172, 108] on button "Yes, reset it!" at bounding box center [182, 106] width 27 height 9
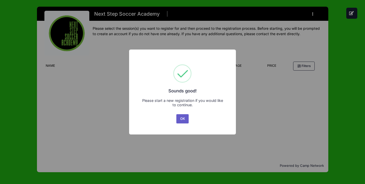
click at [182, 119] on button "OK" at bounding box center [182, 118] width 12 height 9
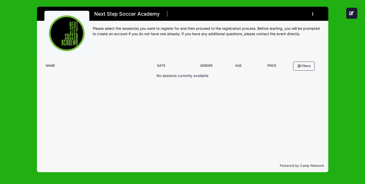
click at [311, 15] on button "button" at bounding box center [314, 14] width 14 height 9
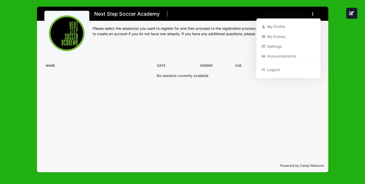
click at [343, 35] on div "Next Step Soccer Academy Register My Profile My Events Settings" at bounding box center [183, 89] width 350 height 179
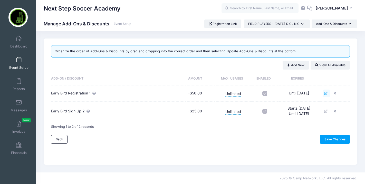
click at [328, 93] on icon at bounding box center [326, 93] width 4 height 3
click at [59, 143] on link "Back" at bounding box center [59, 139] width 16 height 9
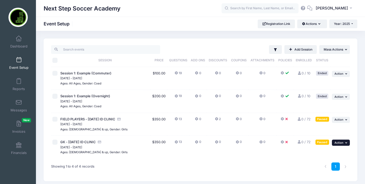
click at [335, 144] on span "Action" at bounding box center [339, 143] width 9 height 4
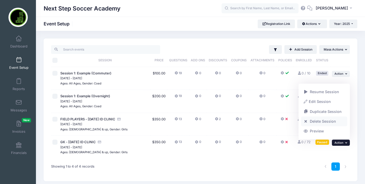
click at [315, 121] on link "Delete Session" at bounding box center [324, 122] width 46 height 10
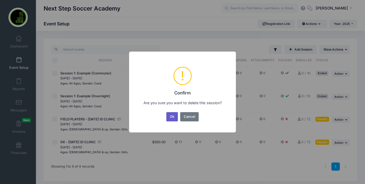
click at [175, 119] on button "Ok" at bounding box center [172, 116] width 12 height 9
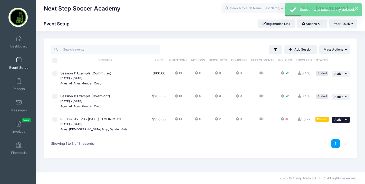
click at [343, 121] on span "Action" at bounding box center [339, 120] width 9 height 4
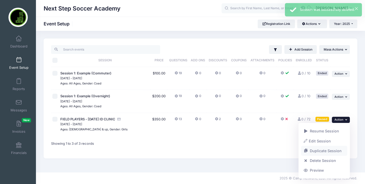
click at [317, 153] on link "Duplicate Session" at bounding box center [324, 151] width 46 height 10
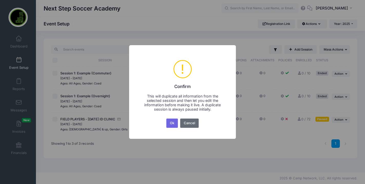
click at [194, 126] on button "Cancel" at bounding box center [189, 123] width 19 height 9
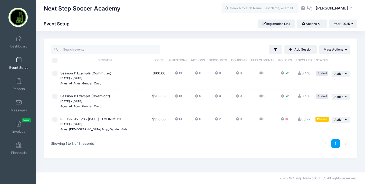
click at [181, 121] on button "13" at bounding box center [178, 120] width 7 height 7
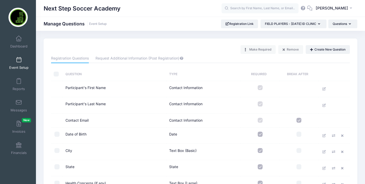
click at [260, 88] on label at bounding box center [260, 87] width 34 height 5
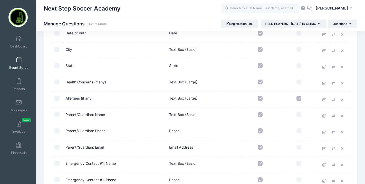
scroll to position [156, 0]
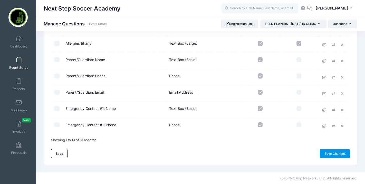
click at [324, 155] on link "Save Changes" at bounding box center [335, 153] width 30 height 9
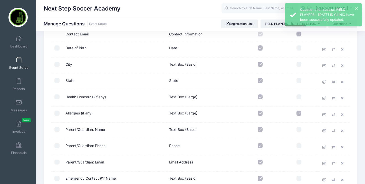
scroll to position [156, 0]
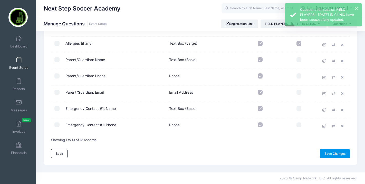
click at [335, 155] on link "Save Changes" at bounding box center [335, 153] width 30 height 9
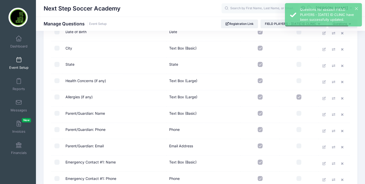
scroll to position [156, 0]
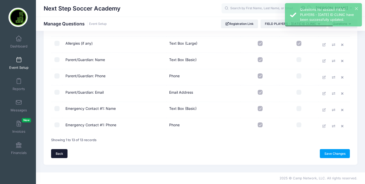
click at [57, 150] on link "Back" at bounding box center [59, 153] width 16 height 9
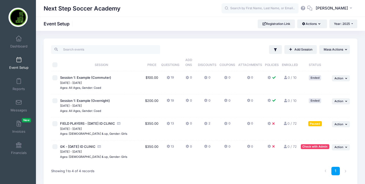
scroll to position [31, 0]
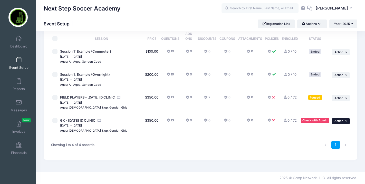
click at [334, 123] on button "... Action" at bounding box center [341, 121] width 18 height 6
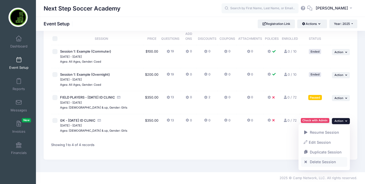
click at [316, 161] on link "Delete Session" at bounding box center [324, 162] width 46 height 10
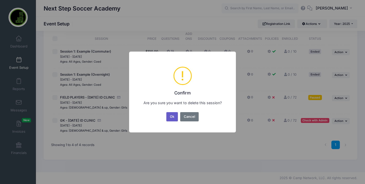
click at [174, 119] on button "Ok" at bounding box center [172, 116] width 12 height 9
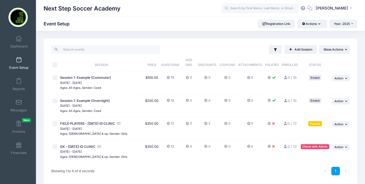
click at [53, 149] on input "checkbox" at bounding box center [54, 146] width 5 height 5
checkbox input "true"
click at [337, 149] on span "Action" at bounding box center [339, 147] width 9 height 4
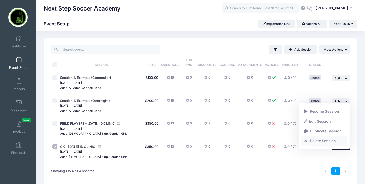
click at [308, 140] on span at bounding box center [306, 141] width 5 height 4
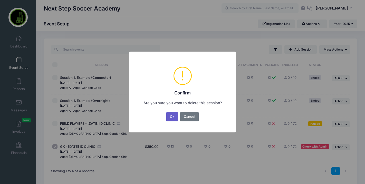
click at [173, 119] on button "Ok" at bounding box center [172, 116] width 12 height 9
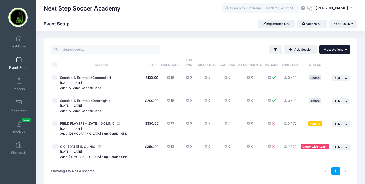
click at [326, 50] on span "Mass Actions" at bounding box center [334, 50] width 20 height 4
click at [302, 149] on div "Check with Admin" at bounding box center [315, 146] width 29 height 5
click at [136, 149] on div "GK - [DATE] ID CLINIC" at bounding box center [101, 146] width 82 height 5
click at [56, 126] on input "checkbox" at bounding box center [54, 123] width 5 height 5
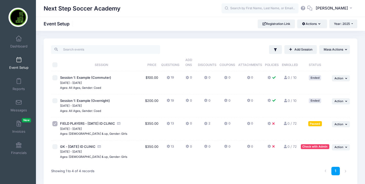
click at [56, 126] on input "checkbox" at bounding box center [54, 123] width 5 height 5
checkbox input "false"
click at [339, 124] on span "Action" at bounding box center [339, 125] width 9 height 4
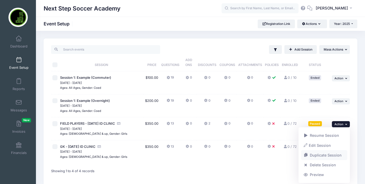
click at [321, 154] on link "Duplicate Session" at bounding box center [324, 156] width 46 height 10
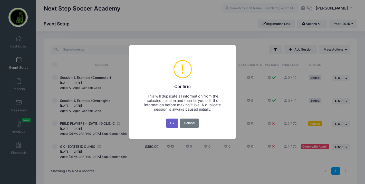
click at [171, 125] on button "Ok" at bounding box center [172, 123] width 12 height 9
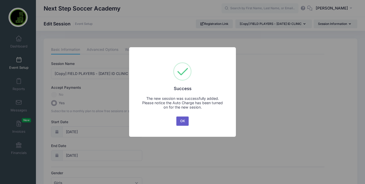
click at [187, 119] on button "OK" at bounding box center [182, 121] width 12 height 9
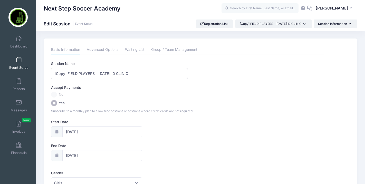
drag, startPoint x: 94, startPoint y: 74, endPoint x: 30, endPoint y: 72, distance: 64.5
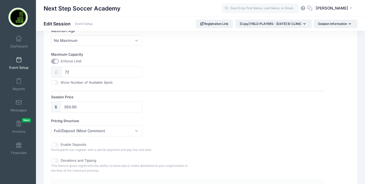
scroll to position [277, 0]
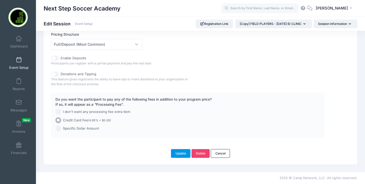
type input "GK - JANUARY 19TH, 2026 ID CLINIC"
click at [183, 152] on button "Update" at bounding box center [181, 153] width 20 height 9
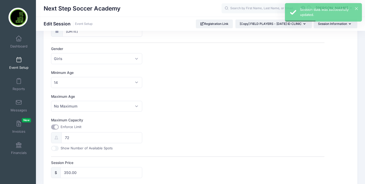
scroll to position [0, 0]
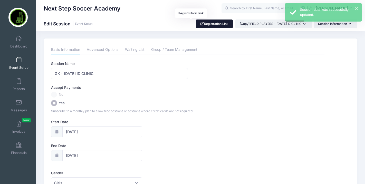
click at [196, 25] on link "Registration Link" at bounding box center [214, 24] width 37 height 9
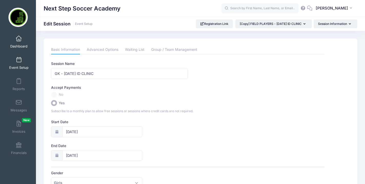
click at [20, 44] on span "Dashboard" at bounding box center [18, 46] width 17 height 4
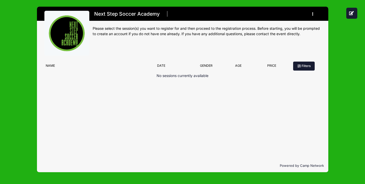
click at [298, 69] on button "Filters" at bounding box center [304, 66] width 22 height 9
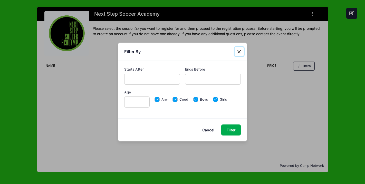
click at [240, 53] on button "Close" at bounding box center [239, 51] width 9 height 9
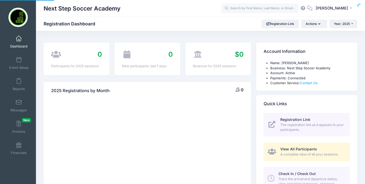
select select
click at [21, 60] on link "Event Setup" at bounding box center [19, 63] width 24 height 18
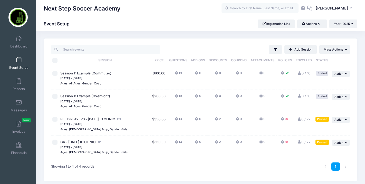
click at [285, 120] on button at bounding box center [285, 120] width 9 height 7
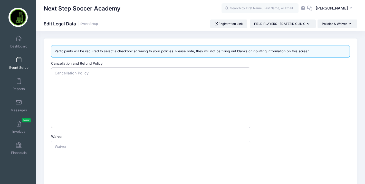
click at [88, 81] on textarea "Cancellation and Refund Policy" at bounding box center [150, 98] width 199 height 61
paste textarea "There is a $75.00 non-refundable processing fee for all cancellations. Refund r…"
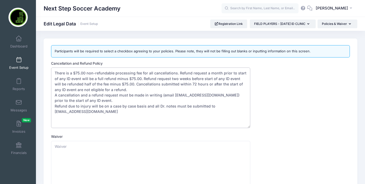
click at [178, 72] on textarea "There is a $75.00 non-refundable processing fee for all cancellations. Refund r…" at bounding box center [150, 98] width 199 height 61
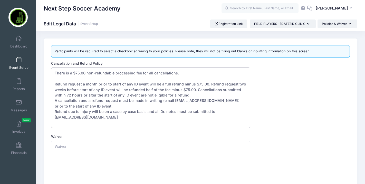
click at [209, 84] on textarea "There is a $75.00 non-refundable processing fee for all cancellations. Refund r…" at bounding box center [150, 98] width 199 height 61
click at [234, 89] on textarea "There is a $75.00 non-refundable processing fee for all cancellations. Refund r…" at bounding box center [150, 98] width 199 height 61
click at [234, 91] on textarea "There is a $75.00 non-refundable processing fee for all cancellations. Refund r…" at bounding box center [150, 98] width 199 height 61
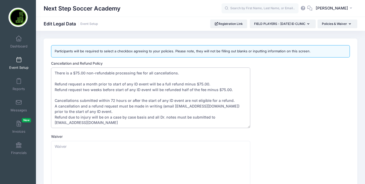
click at [118, 112] on textarea "There is a $75.00 non-refundable processing fee for all cancellations. Refund r…" at bounding box center [150, 98] width 199 height 61
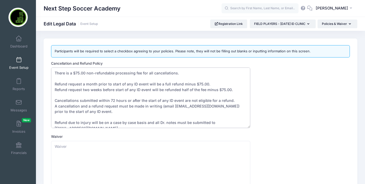
drag, startPoint x: 123, startPoint y: 118, endPoint x: 50, endPoint y: 56, distance: 96.0
click at [50, 56] on div "Participants will be required to select a checkbox agreeing to your policies. P…" at bounding box center [201, 135] width 314 height 192
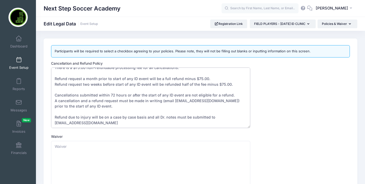
scroll to position [65, 0]
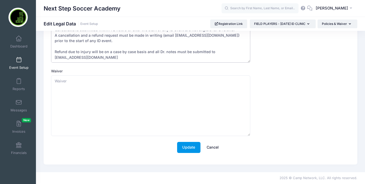
type textarea "There is a $75.00 non-refundable processing fee for all cancellations. Refund r…"
click at [188, 150] on button "Update" at bounding box center [188, 147] width 23 height 11
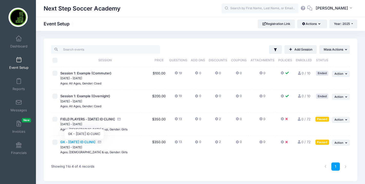
click at [96, 141] on span "GK - [DATE] ID CLINIC" at bounding box center [77, 142] width 35 height 4
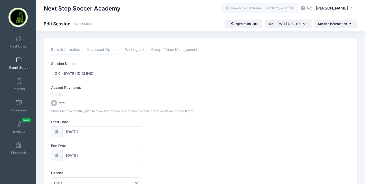
click at [107, 49] on link "Advanced Options" at bounding box center [103, 49] width 32 height 9
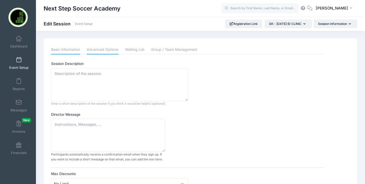
click at [66, 51] on link "Basic Information" at bounding box center [65, 49] width 29 height 9
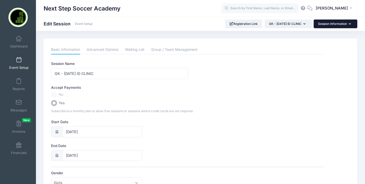
click at [321, 24] on button "Session Information" at bounding box center [336, 24] width 44 height 9
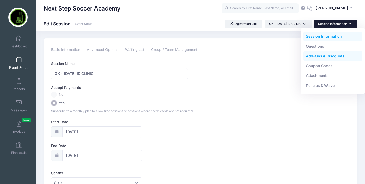
click at [316, 57] on link "Add-Ons & Discounts" at bounding box center [333, 56] width 59 height 10
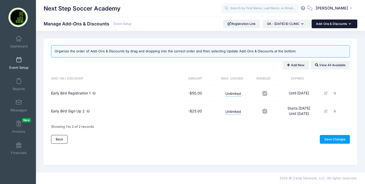
click at [325, 23] on button "Add-Ons & Discounts" at bounding box center [335, 24] width 46 height 9
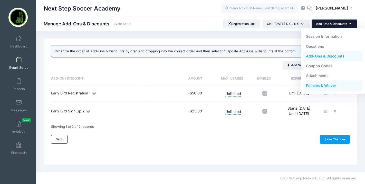
click at [315, 87] on link "Policies & Waiver" at bounding box center [333, 86] width 59 height 10
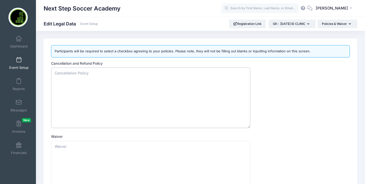
click at [77, 73] on textarea "Cancellation and Refund Policy" at bounding box center [150, 98] width 199 height 61
paste textarea "There is a $75.00 non-refundable processing fee for all cancellations. Refund r…"
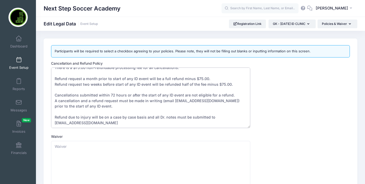
scroll to position [65, 0]
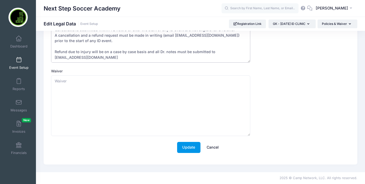
type textarea "There is a $75.00 non-refundable processing fee for all cancellations. Refund r…"
click at [181, 151] on button "Update" at bounding box center [188, 147] width 23 height 11
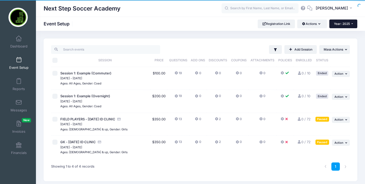
click at [341, 23] on span "Year: 2025" at bounding box center [342, 24] width 16 height 4
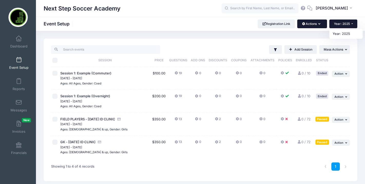
click at [314, 23] on button "Actions" at bounding box center [312, 24] width 30 height 9
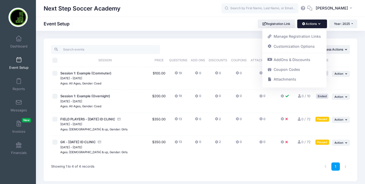
click at [337, 37] on div "Next Step Soccer Academy Event Setup Registration Link Actions Manage Registrat…" at bounding box center [200, 112] width 329 height 163
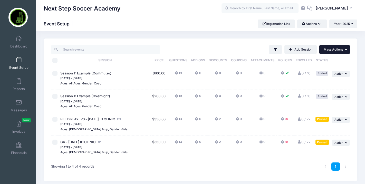
click at [334, 49] on span "Mass Actions" at bounding box center [334, 50] width 20 height 4
click at [319, 33] on div "Next Step Soccer Academy Event Setup Registration Link Actions Manage Registrat…" at bounding box center [200, 112] width 329 height 163
click at [341, 122] on button "... Action" at bounding box center [341, 120] width 18 height 6
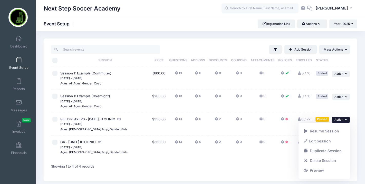
click at [277, 121] on td at bounding box center [285, 124] width 17 height 23
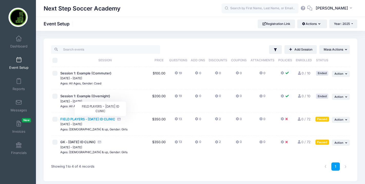
click at [109, 121] on span "FIELD PLAYERS - [DATE] ID CLINIC" at bounding box center [87, 119] width 55 height 4
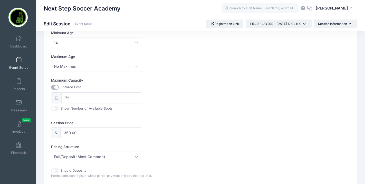
scroll to position [167, 0]
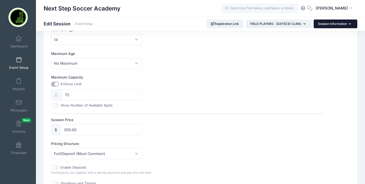
click at [323, 27] on button "Session Information" at bounding box center [336, 24] width 44 height 9
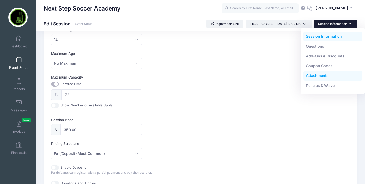
click at [315, 77] on link "Attachments" at bounding box center [333, 76] width 59 height 10
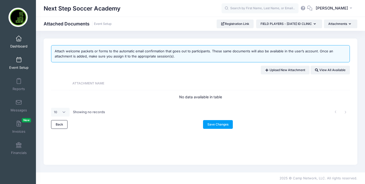
click at [16, 37] on link "Dashboard" at bounding box center [19, 42] width 24 height 18
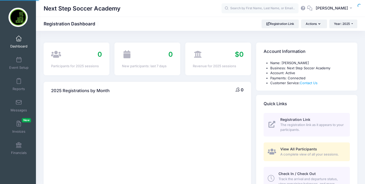
select select
click at [23, 63] on link "Event Setup" at bounding box center [19, 63] width 24 height 18
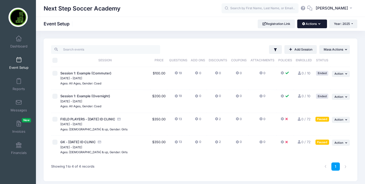
click at [306, 26] on button "Actions" at bounding box center [312, 24] width 30 height 9
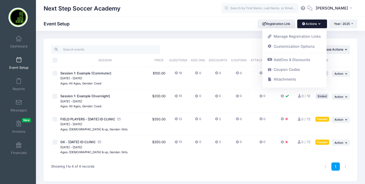
click at [172, 127] on td "13" at bounding box center [178, 124] width 22 height 23
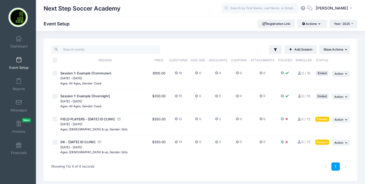
click at [327, 125] on td "Paused" at bounding box center [322, 124] width 17 height 23
click at [340, 121] on span "Action" at bounding box center [339, 120] width 9 height 4
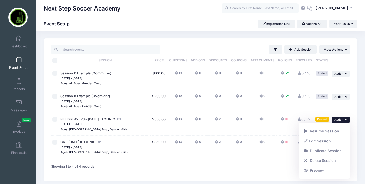
click at [340, 121] on span "Action" at bounding box center [339, 120] width 9 height 4
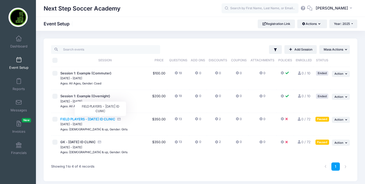
click at [115, 120] on span "FIELD PLAYERS - [DATE] ID CLINIC" at bounding box center [87, 119] width 55 height 4
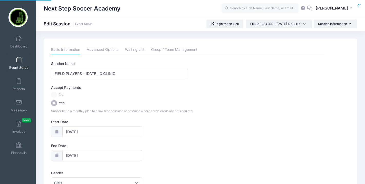
select select "0"
click at [134, 50] on link "Waiting List" at bounding box center [135, 49] width 20 height 9
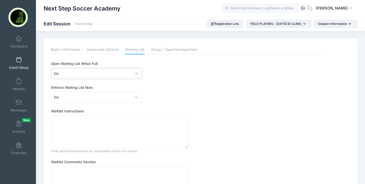
click at [70, 75] on span "No" at bounding box center [96, 73] width 91 height 11
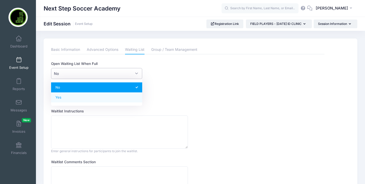
select select "1"
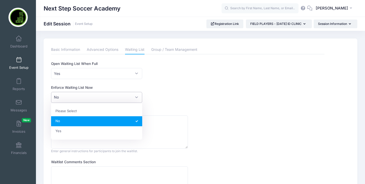
click at [68, 98] on span "No" at bounding box center [96, 97] width 91 height 11
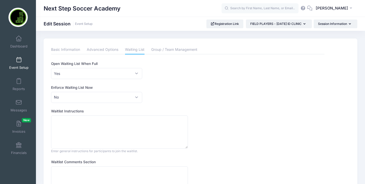
click at [135, 81] on div "This feature allows directors to customize the waitlist texts and behaviour. Op…" at bounding box center [188, 135] width 274 height 148
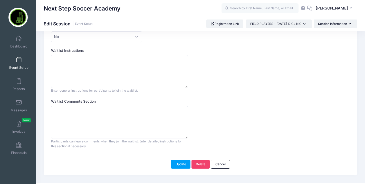
scroll to position [71, 0]
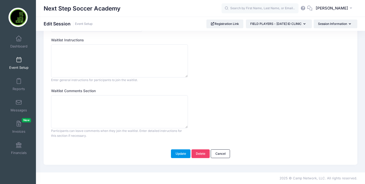
click at [182, 153] on button "Update" at bounding box center [181, 153] width 20 height 9
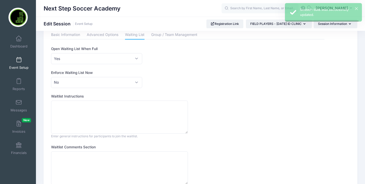
scroll to position [0, 0]
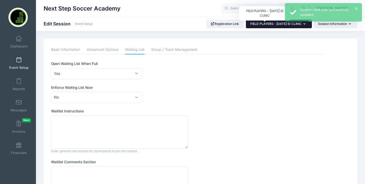
click at [273, 25] on span "FIELD PLAYERS - [DATE] ID CLINIC" at bounding box center [275, 24] width 51 height 4
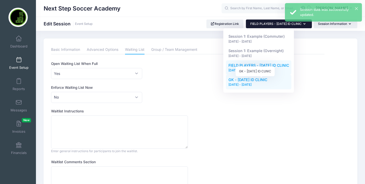
click at [262, 81] on span "GK - [DATE] ID CLINIC" at bounding box center [248, 80] width 39 height 4
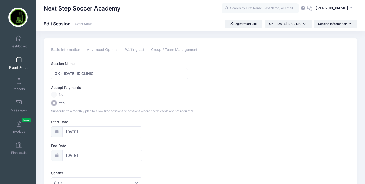
click at [128, 50] on link "Waiting List" at bounding box center [135, 49] width 20 height 9
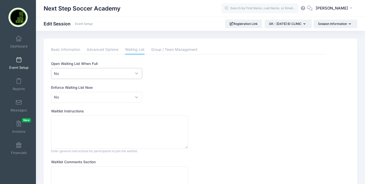
click at [125, 72] on span "No" at bounding box center [96, 73] width 91 height 11
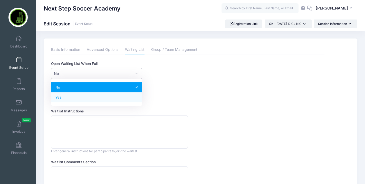
select select "1"
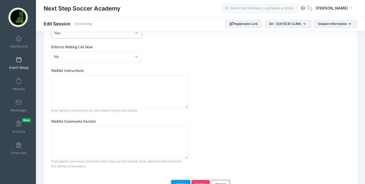
scroll to position [71, 0]
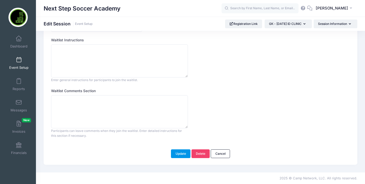
click at [179, 156] on button "Update" at bounding box center [181, 153] width 20 height 9
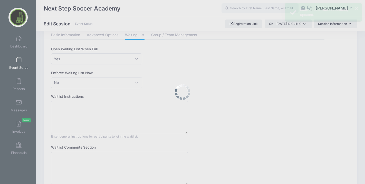
scroll to position [0, 0]
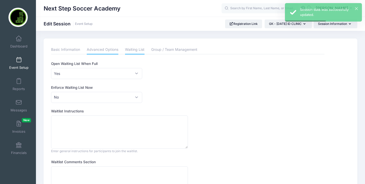
click at [101, 47] on link "Advanced Options" at bounding box center [103, 49] width 32 height 9
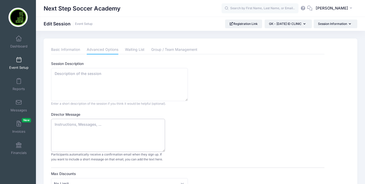
click at [61, 128] on textarea "Director Message" at bounding box center [108, 135] width 114 height 33
drag, startPoint x: 136, startPoint y: 129, endPoint x: 68, endPoint y: 129, distance: 68.6
click at [68, 129] on textarea "Thank you for registering for our January 19th 2026 ID Clinic. We are excited f…" at bounding box center [108, 135] width 114 height 33
click at [139, 129] on textarea "Thank you for registering for our January 19th 2026 ID Clinic. We look forward …" at bounding box center [108, 135] width 114 height 33
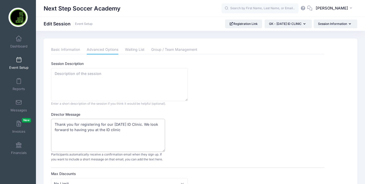
click at [155, 131] on textarea "Thank you for registering for our January 19th 2026 ID Clinic. We look forward …" at bounding box center [108, 135] width 114 height 33
drag, startPoint x: 151, startPoint y: 142, endPoint x: 54, endPoint y: 141, distance: 97.6
click at [54, 141] on textarea "Thank you for registering for our January 19th 2026 ID Clinic. We look forward …" at bounding box center [108, 135] width 114 height 33
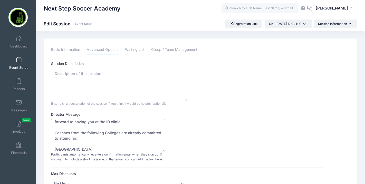
click at [58, 146] on textarea "Thank you for registering for our January 19th 2026 ID Clinic. We look forward …" at bounding box center [108, 135] width 114 height 33
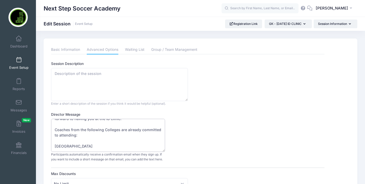
scroll to position [11, 0]
click at [96, 146] on textarea "Thank you for registering for our January 19th 2026 ID Clinic. We look forward …" at bounding box center [108, 135] width 114 height 33
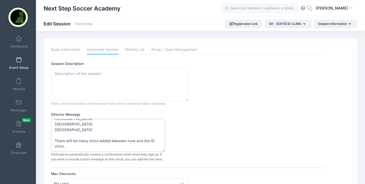
scroll to position [0, 0]
drag, startPoint x: 74, startPoint y: 147, endPoint x: 39, endPoint y: 109, distance: 52.3
type textarea "Thank you for registering for our [DATE] ID Clinic. We look forward to having y…"
click at [57, 74] on textarea "Session Description" at bounding box center [119, 84] width 137 height 33
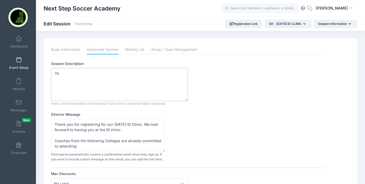
type textarea "T"
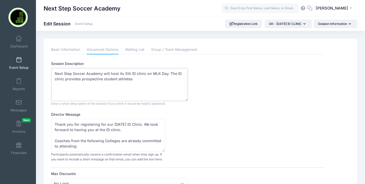
drag, startPoint x: 133, startPoint y: 79, endPoint x: 103, endPoint y: 81, distance: 30.1
click at [103, 81] on textarea "Next Step Soccer Academy will host its 5th ID clinic on MLK Day. The ID clinic …" at bounding box center [119, 84] width 137 height 33
click at [108, 80] on textarea "Next Step Soccer Academy will host its 5th ID clinic on MLK Day. The ID clinic …" at bounding box center [119, 84] width 137 height 33
drag, startPoint x: 91, startPoint y: 84, endPoint x: 49, endPoint y: 84, distance: 41.9
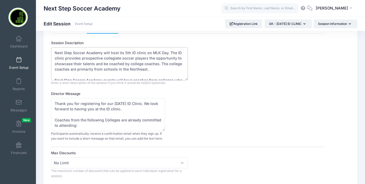
drag, startPoint x: 130, startPoint y: 75, endPoint x: 49, endPoint y: 42, distance: 88.1
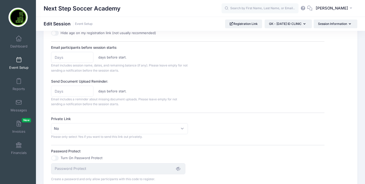
scroll to position [383, 0]
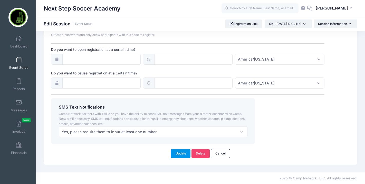
type textarea "Next Step Soccer Academy will host its 5th ID clinic on MLK Day. The ID clinic …"
click at [179, 152] on button "Update" at bounding box center [181, 153] width 20 height 9
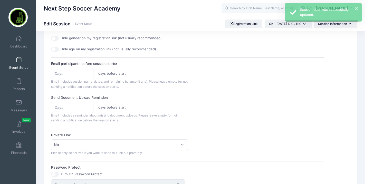
scroll to position [0, 0]
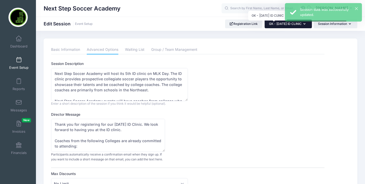
click at [269, 24] on span "GK - [DATE] ID CLINIC" at bounding box center [285, 24] width 33 height 4
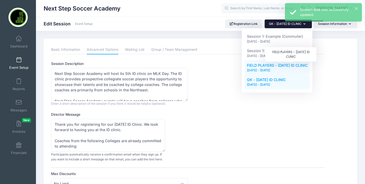
click at [256, 64] on span "FIELD PLAYERS - [DATE] ID CLINIC" at bounding box center [277, 65] width 61 height 4
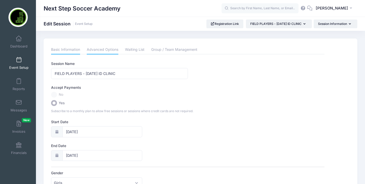
click at [97, 49] on link "Advanced Options" at bounding box center [103, 49] width 32 height 9
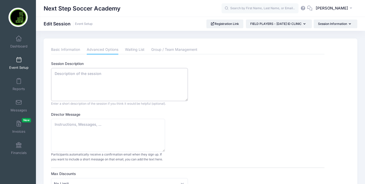
click at [77, 73] on textarea "Session Description" at bounding box center [119, 84] width 137 height 33
paste textarea "Next Step Soccer Academy will host its 5th ID clinic on MLK Day. The ID clinic …"
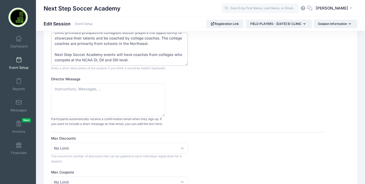
scroll to position [47, 0]
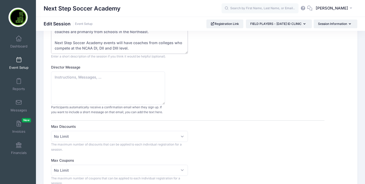
type textarea "Next Step Soccer Academy will host its 5th ID clinic on MLK Day. The ID clinic …"
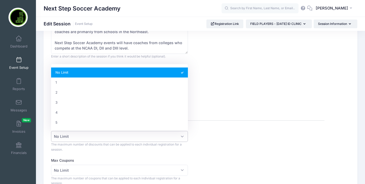
click at [169, 138] on span "No Limit" at bounding box center [119, 136] width 137 height 11
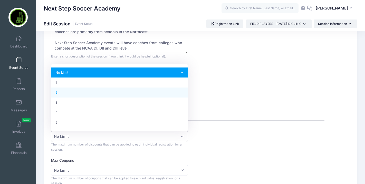
click at [213, 93] on div "Director Message Participants automatically receive a confirmation email when t…" at bounding box center [188, 90] width 274 height 50
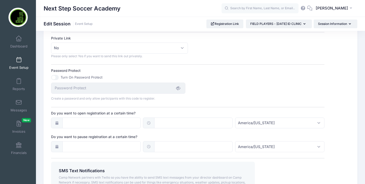
scroll to position [383, 0]
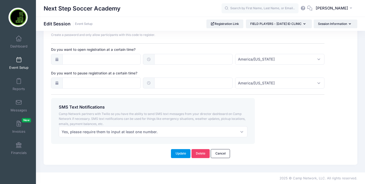
click at [182, 156] on button "Update" at bounding box center [181, 153] width 20 height 9
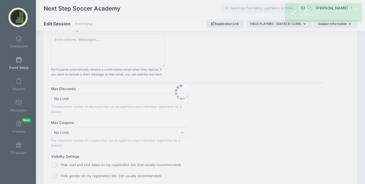
scroll to position [0, 0]
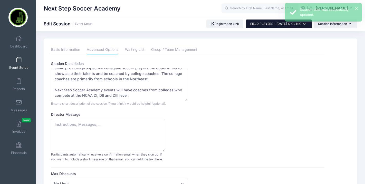
click at [246, 21] on button "FIELD PLAYERS - [DATE] ID CLINIC" at bounding box center [279, 24] width 66 height 9
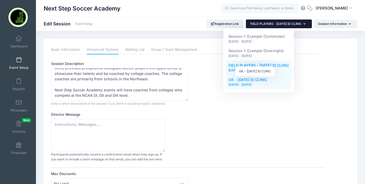
click at [236, 82] on span "GK - [DATE] ID CLINIC" at bounding box center [248, 80] width 39 height 4
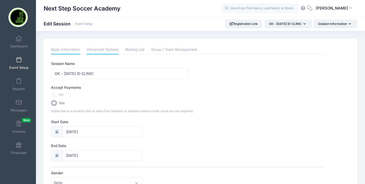
click at [94, 49] on link "Advanced Options" at bounding box center [103, 49] width 32 height 9
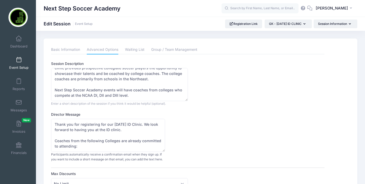
scroll to position [11, 0]
drag, startPoint x: 81, startPoint y: 147, endPoint x: 66, endPoint y: 132, distance: 21.6
click at [65, 132] on textarea "Thank you for registering for our [DATE] ID Clinic. We look forward to having y…" at bounding box center [108, 135] width 114 height 33
drag, startPoint x: 54, startPoint y: 124, endPoint x: 89, endPoint y: 165, distance: 54.1
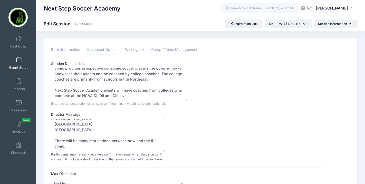
click at [269, 25] on span "GK - [DATE] ID CLINIC" at bounding box center [285, 24] width 33 height 4
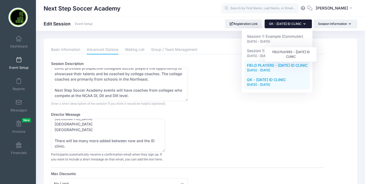
click at [253, 67] on span "FIELD PLAYERS - [DATE] ID CLINIC" at bounding box center [277, 65] width 61 height 4
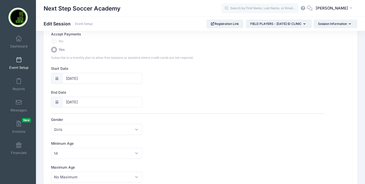
scroll to position [6, 0]
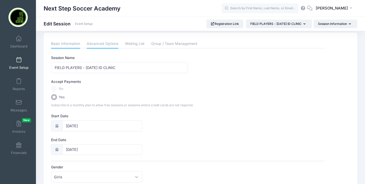
click at [92, 47] on link "Advanced Options" at bounding box center [103, 43] width 32 height 9
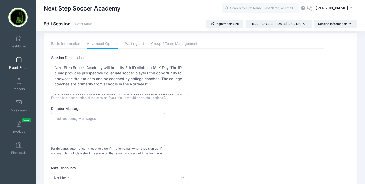
click at [77, 120] on textarea "Director Message" at bounding box center [108, 129] width 114 height 33
paste textarea "Thank you for registering for our [DATE] ID Clinic. We look forward to having y…"
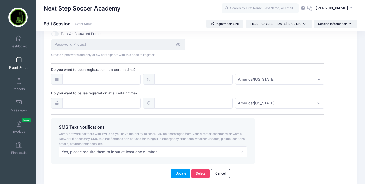
scroll to position [383, 0]
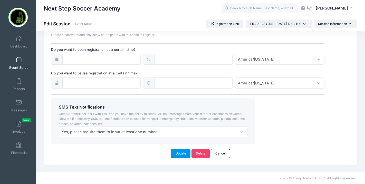
type textarea "Thank you for registering for our [DATE] ID Clinic. We look forward to having y…"
click at [176, 153] on button "Update" at bounding box center [181, 153] width 20 height 9
